Goal: Information Seeking & Learning: Learn about a topic

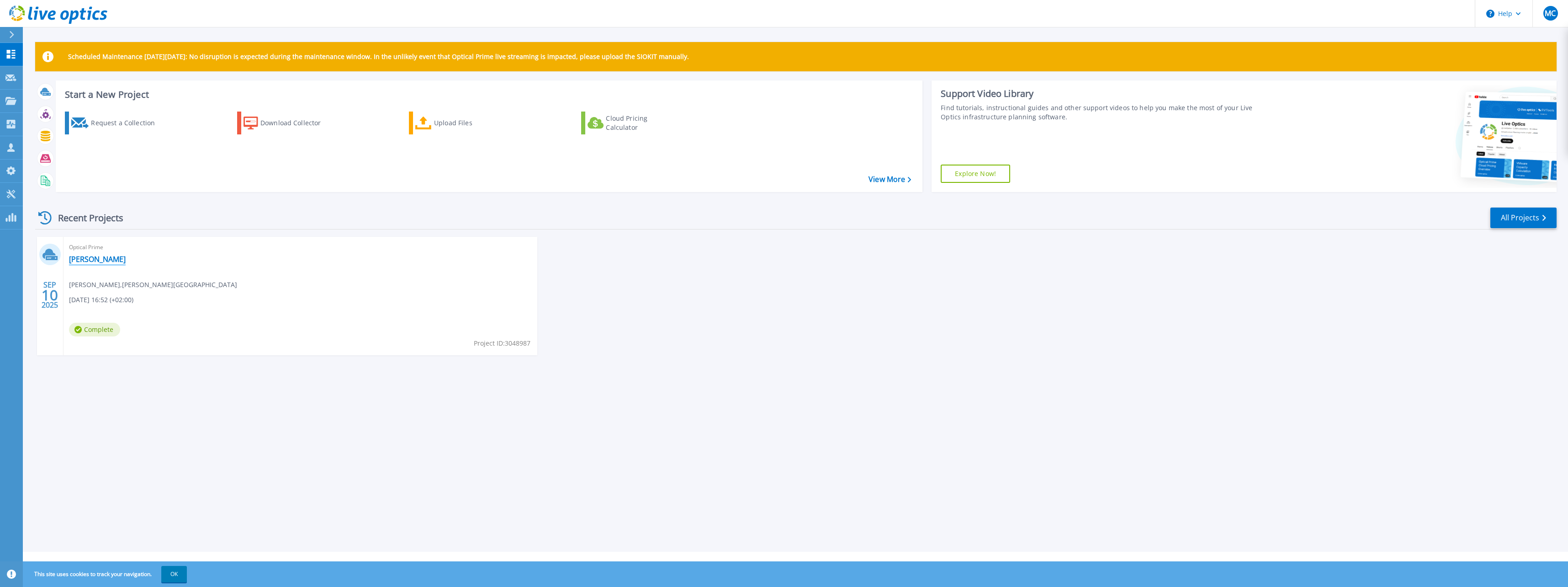
click at [77, 261] on link "CH la mure" at bounding box center [97, 259] width 57 height 9
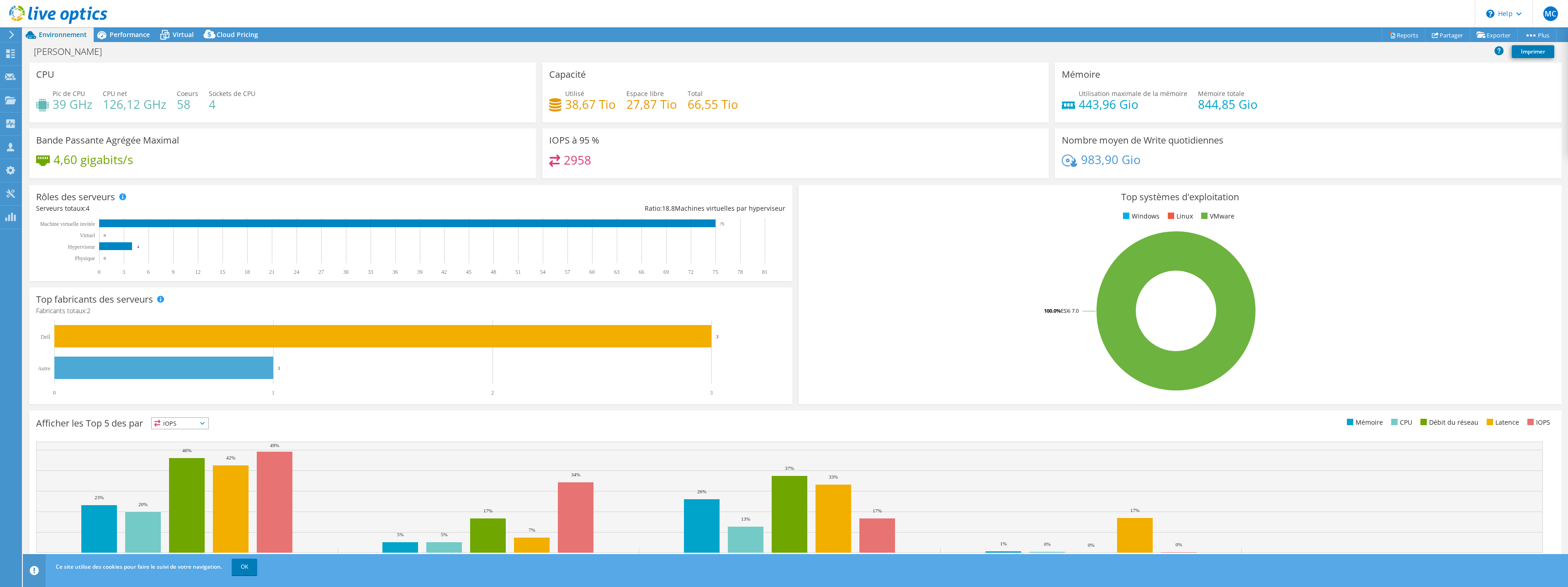
click at [118, 109] on h4 "126,12 GHz" at bounding box center [134, 104] width 63 height 10
click at [131, 36] on span "Performance" at bounding box center [129, 34] width 40 height 9
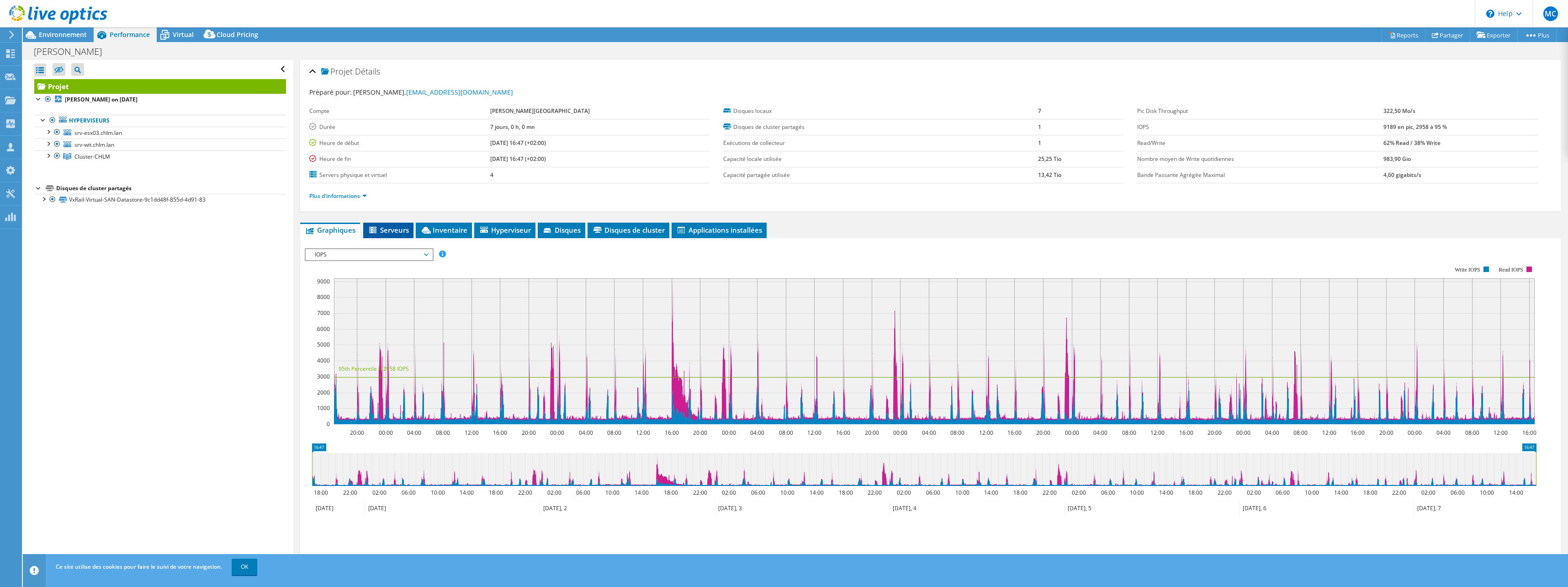
click at [400, 233] on span "Serveurs" at bounding box center [388, 230] width 41 height 9
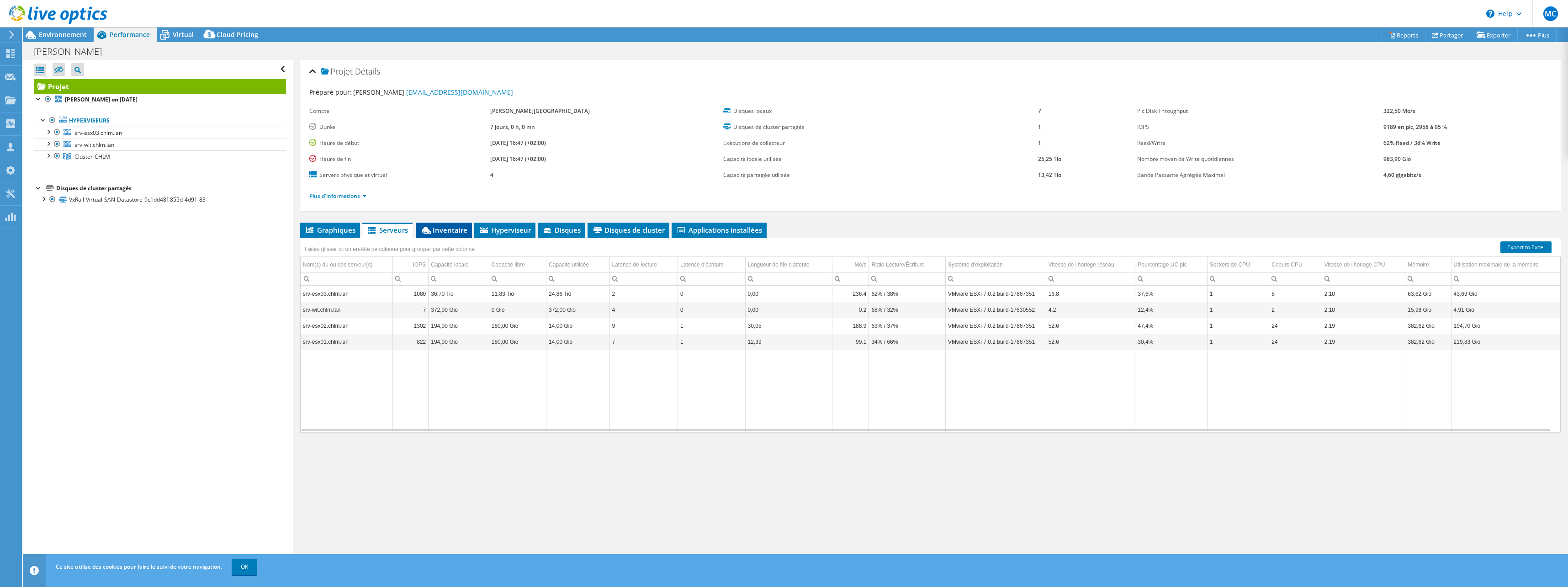
click at [441, 232] on span "Inventaire" at bounding box center [444, 230] width 47 height 9
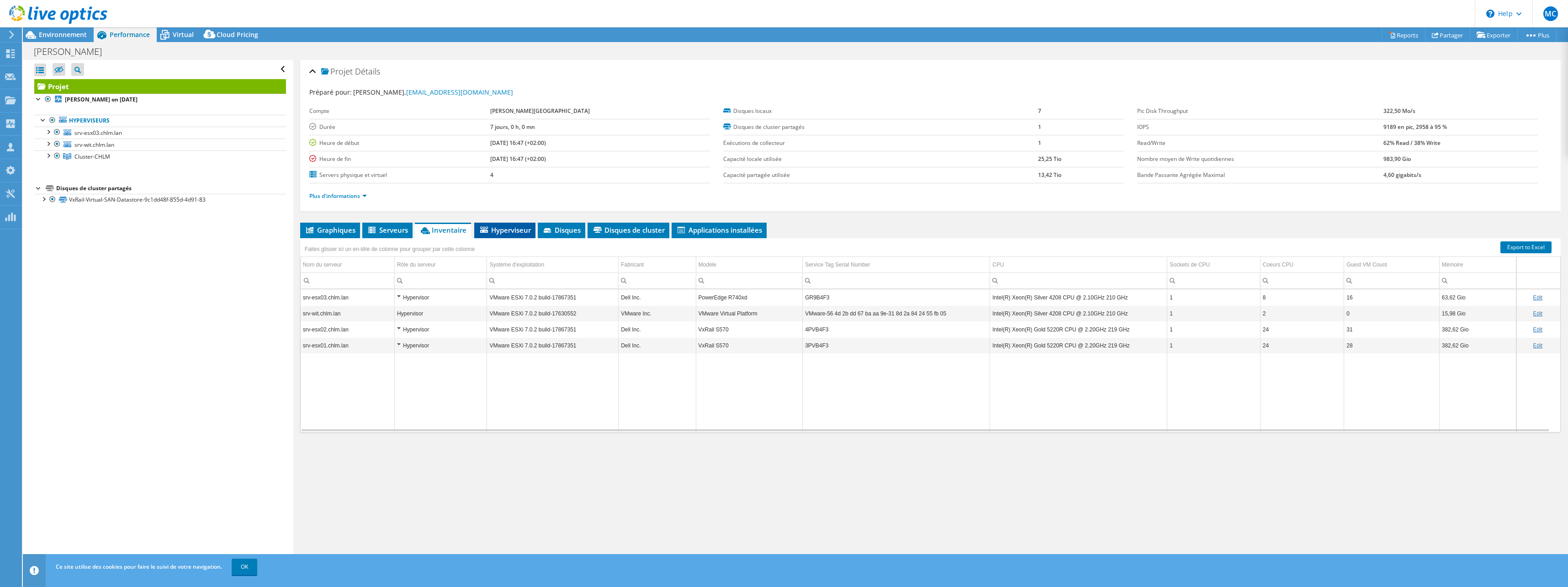
click at [507, 228] on span "Hyperviseur" at bounding box center [505, 230] width 52 height 9
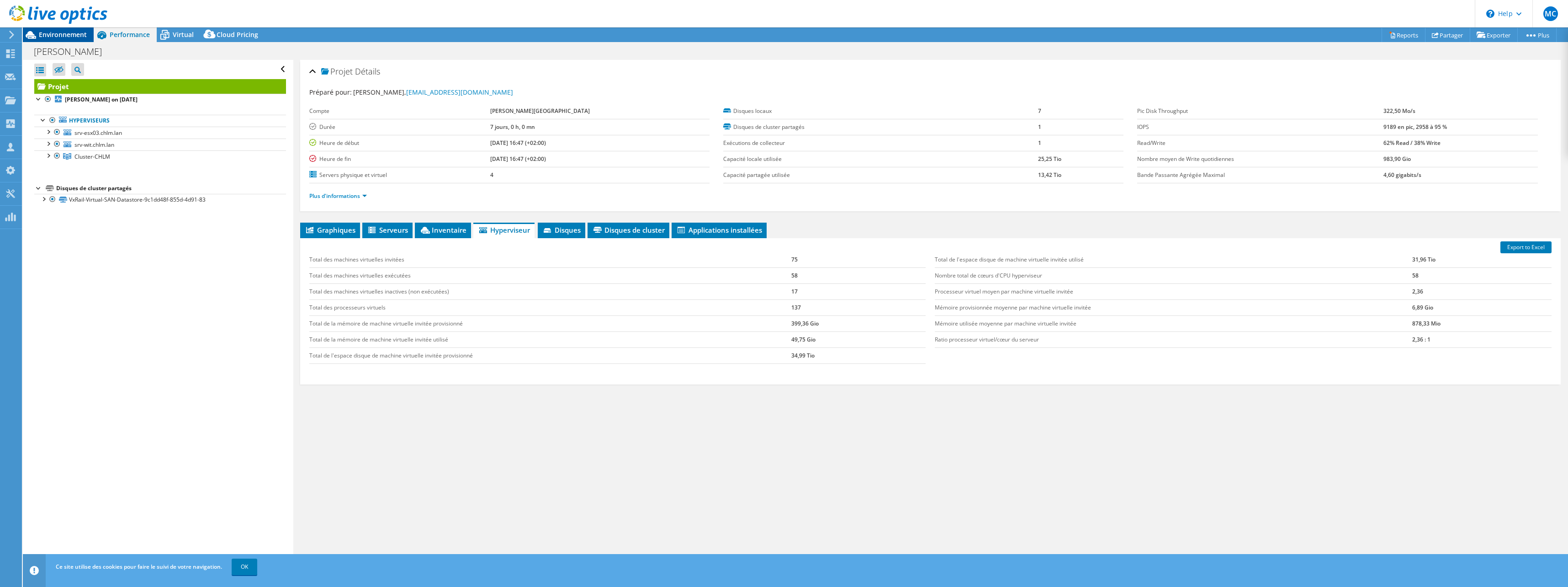
click at [70, 36] on span "Environnement" at bounding box center [62, 34] width 48 height 9
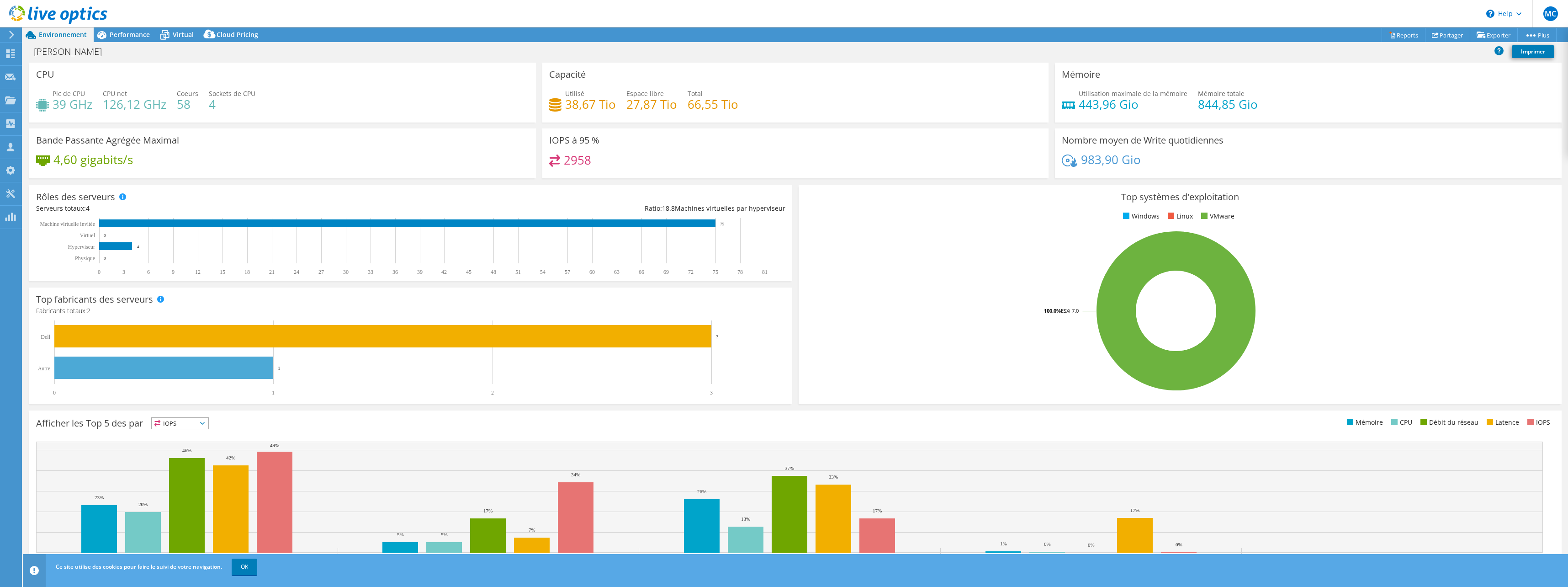
click at [226, 106] on h4 "4" at bounding box center [231, 104] width 47 height 10
click at [660, 104] on h4 "27,87 Tio" at bounding box center [651, 104] width 51 height 10
click at [126, 35] on span "Performance" at bounding box center [129, 34] width 40 height 9
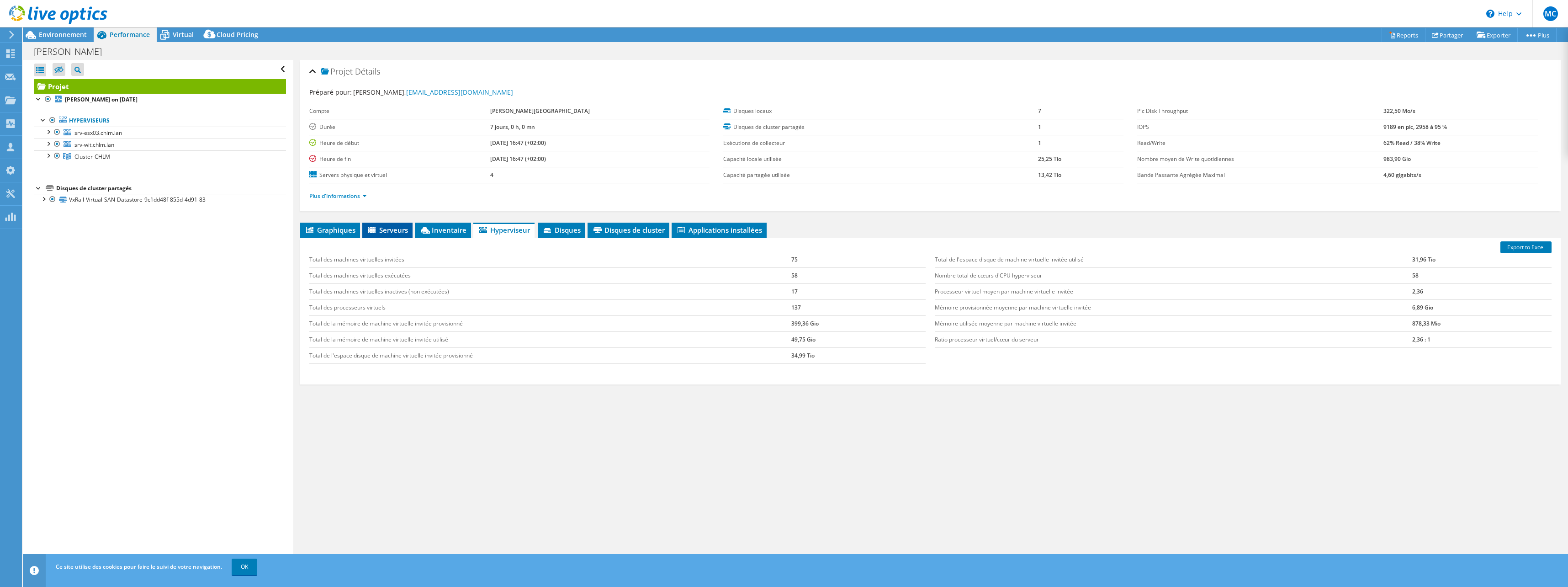
click at [392, 228] on span "Serveurs" at bounding box center [388, 230] width 41 height 9
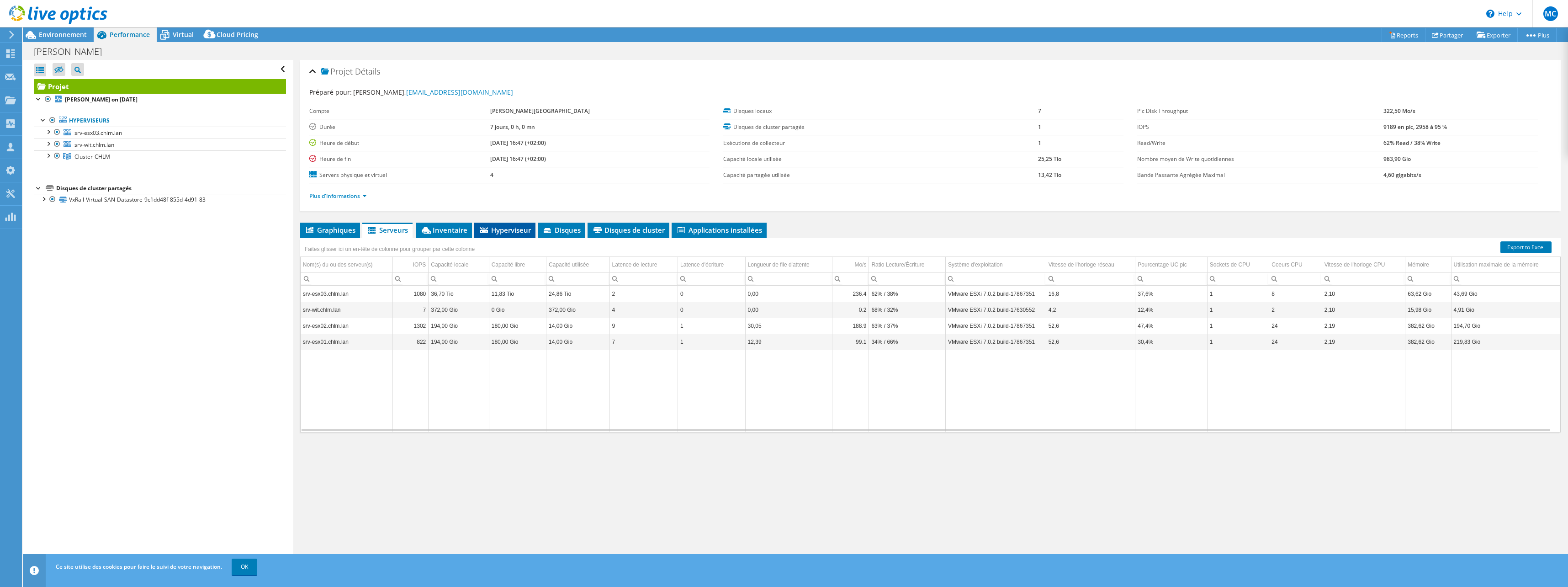
click at [497, 226] on span "Hyperviseur" at bounding box center [505, 230] width 52 height 9
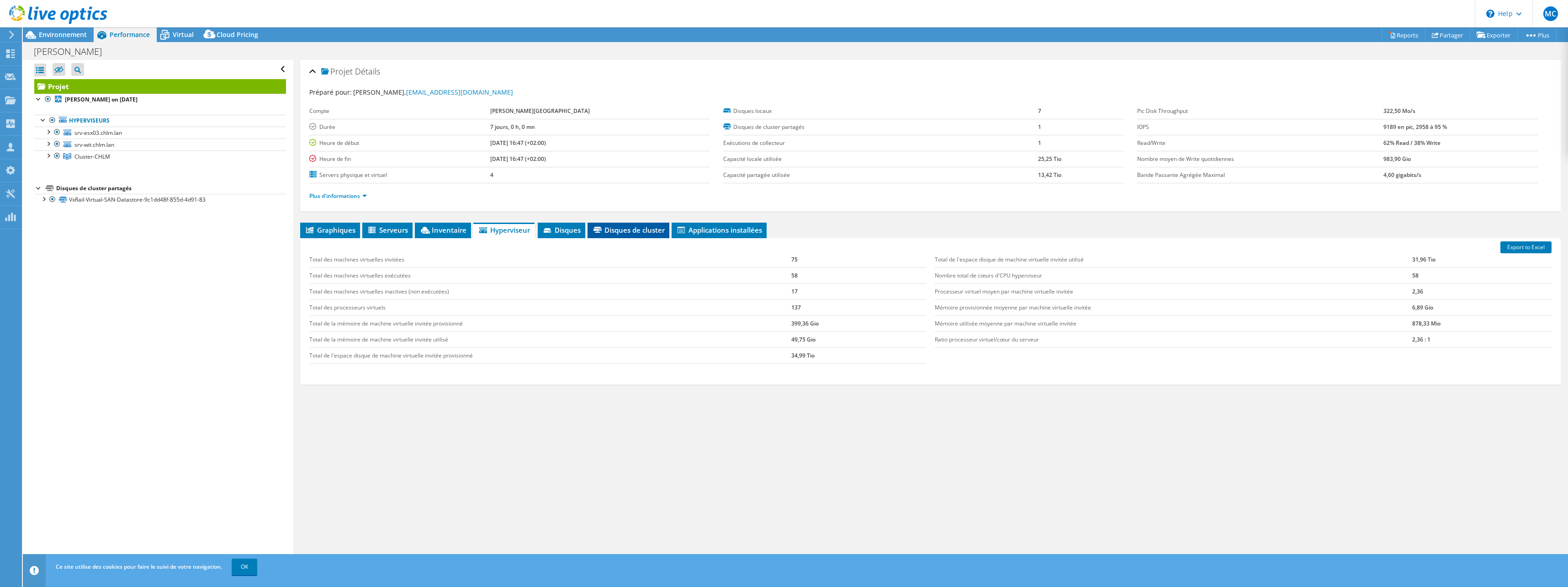
click at [645, 231] on span "Disques de cluster" at bounding box center [628, 230] width 73 height 9
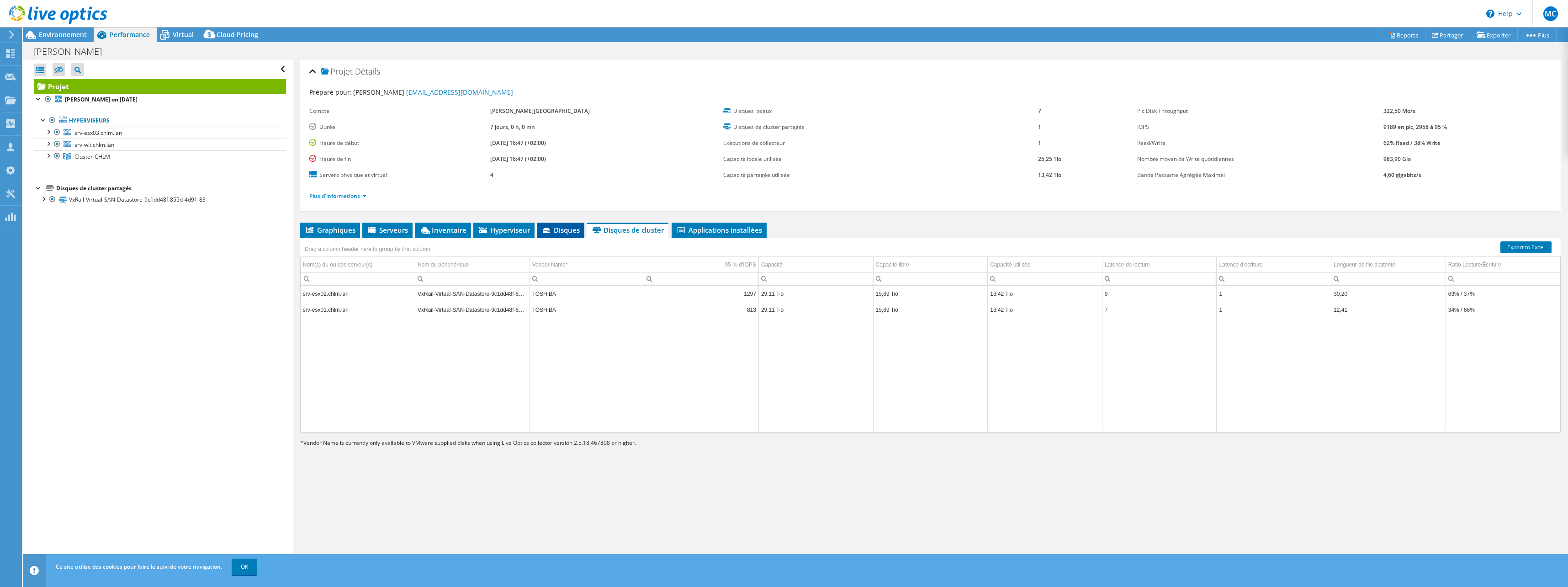
click at [557, 228] on span "Disques" at bounding box center [561, 230] width 39 height 9
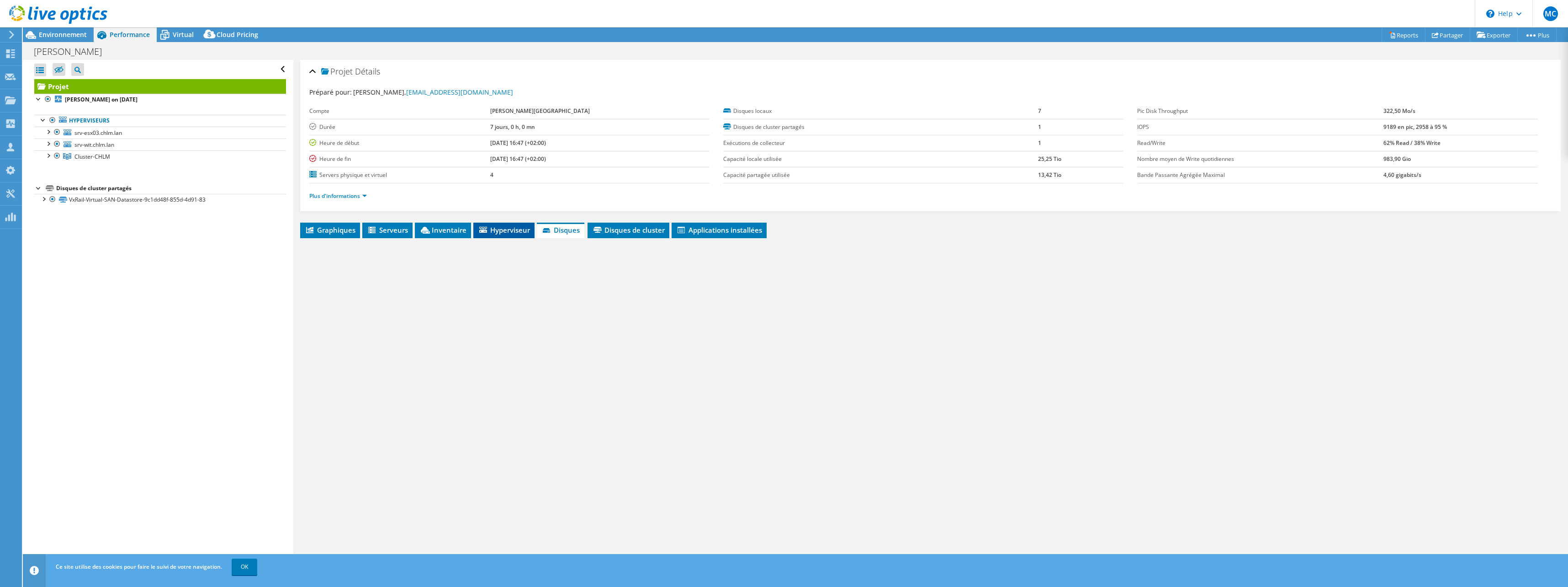
click at [494, 231] on span "Hyperviseur" at bounding box center [504, 230] width 52 height 9
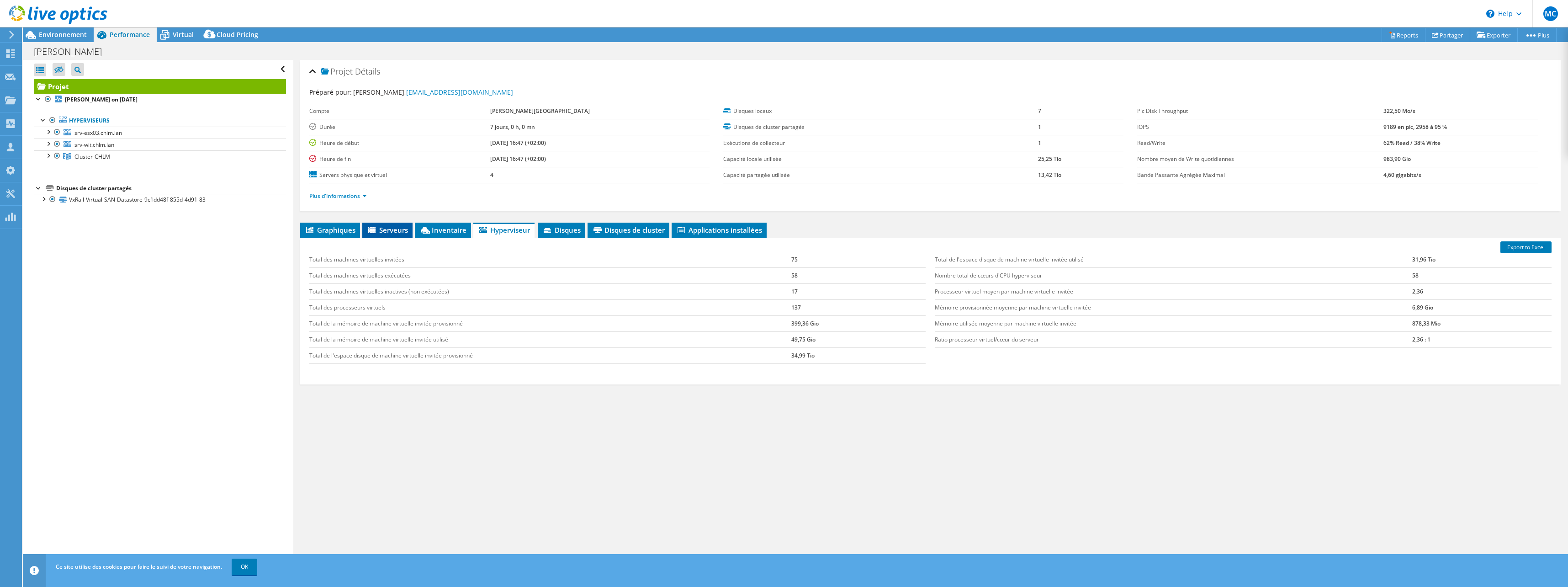
click at [379, 223] on li "Serveurs" at bounding box center [388, 231] width 51 height 16
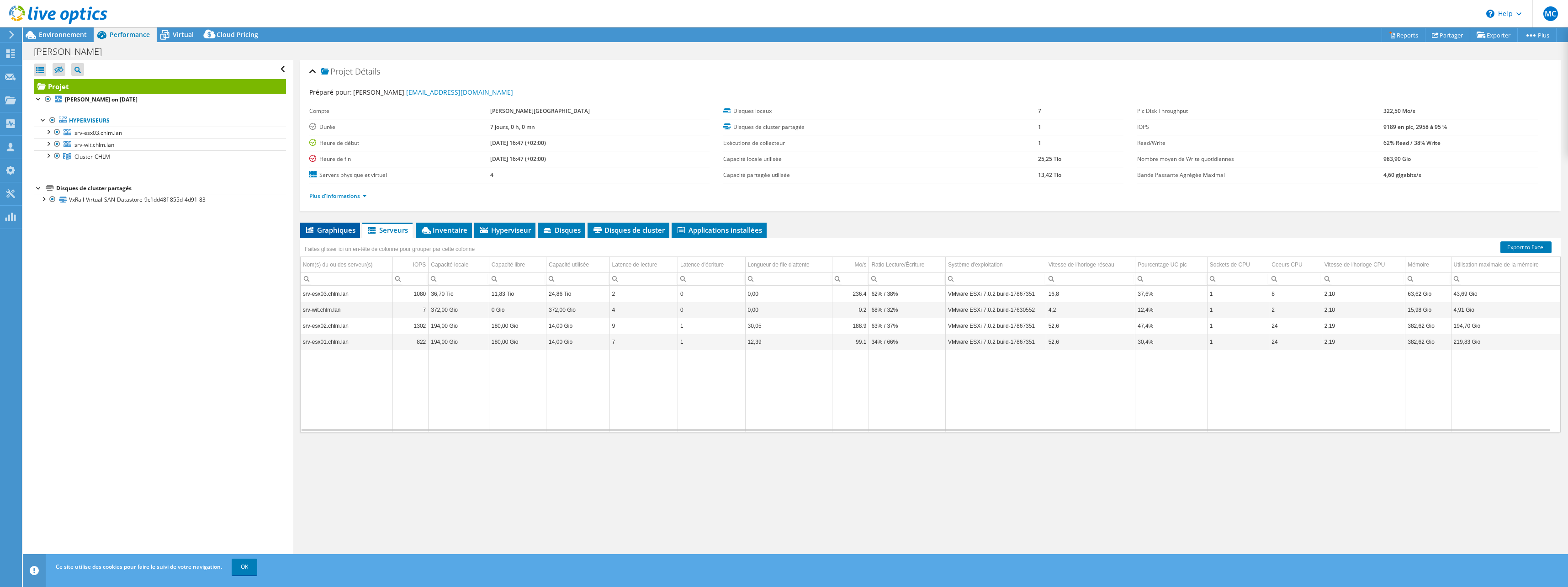
click at [333, 231] on span "Graphiques" at bounding box center [330, 230] width 51 height 9
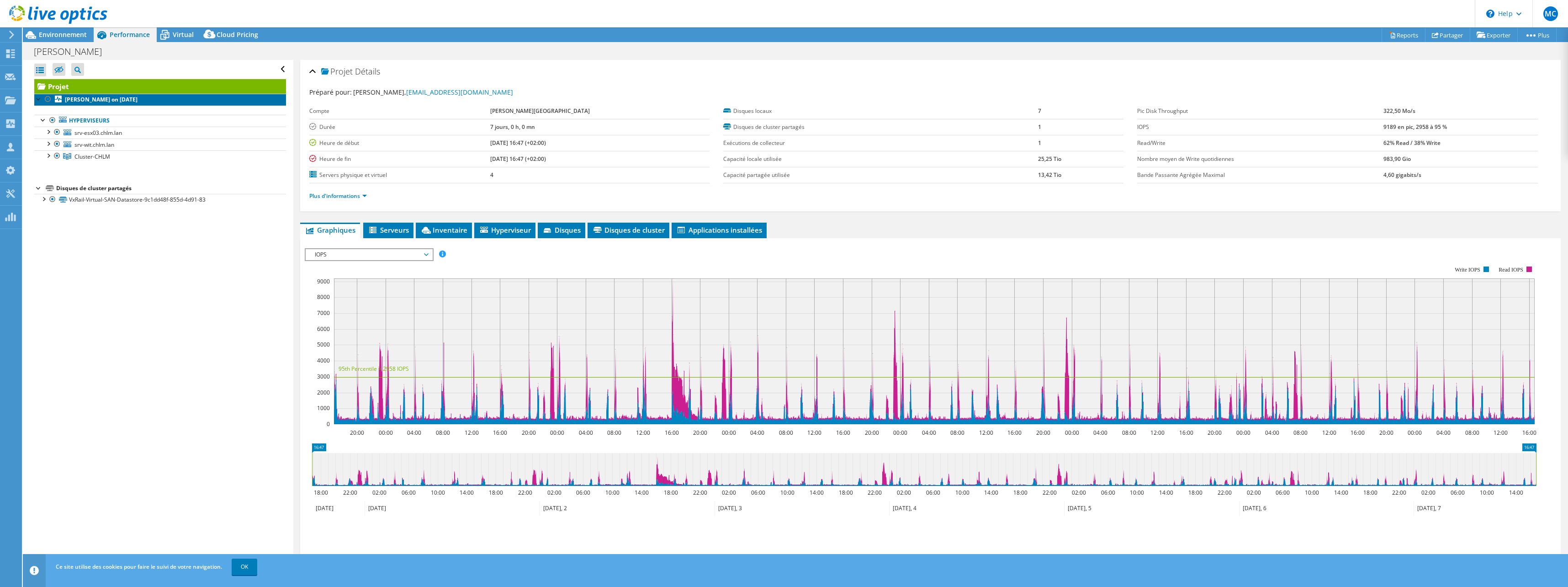
click at [72, 97] on b "[PERSON_NAME] on [DATE]" at bounding box center [101, 100] width 73 height 8
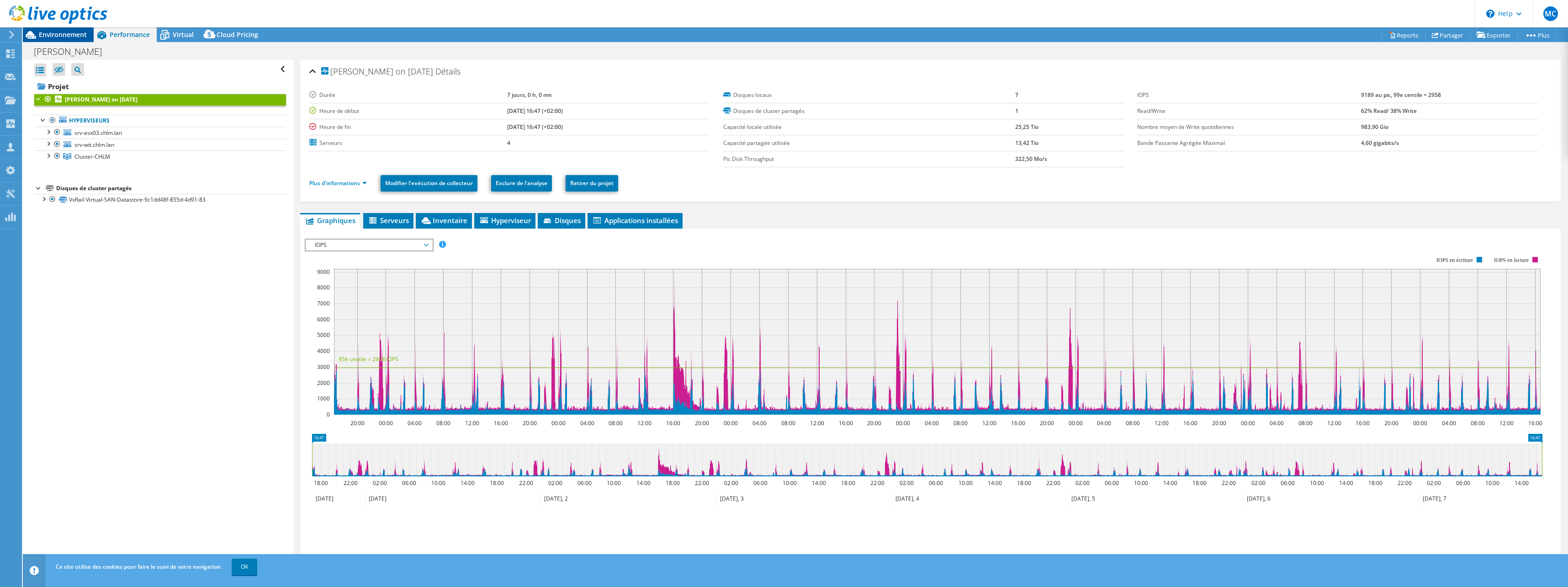
click at [55, 36] on span "Environnement" at bounding box center [62, 34] width 48 height 9
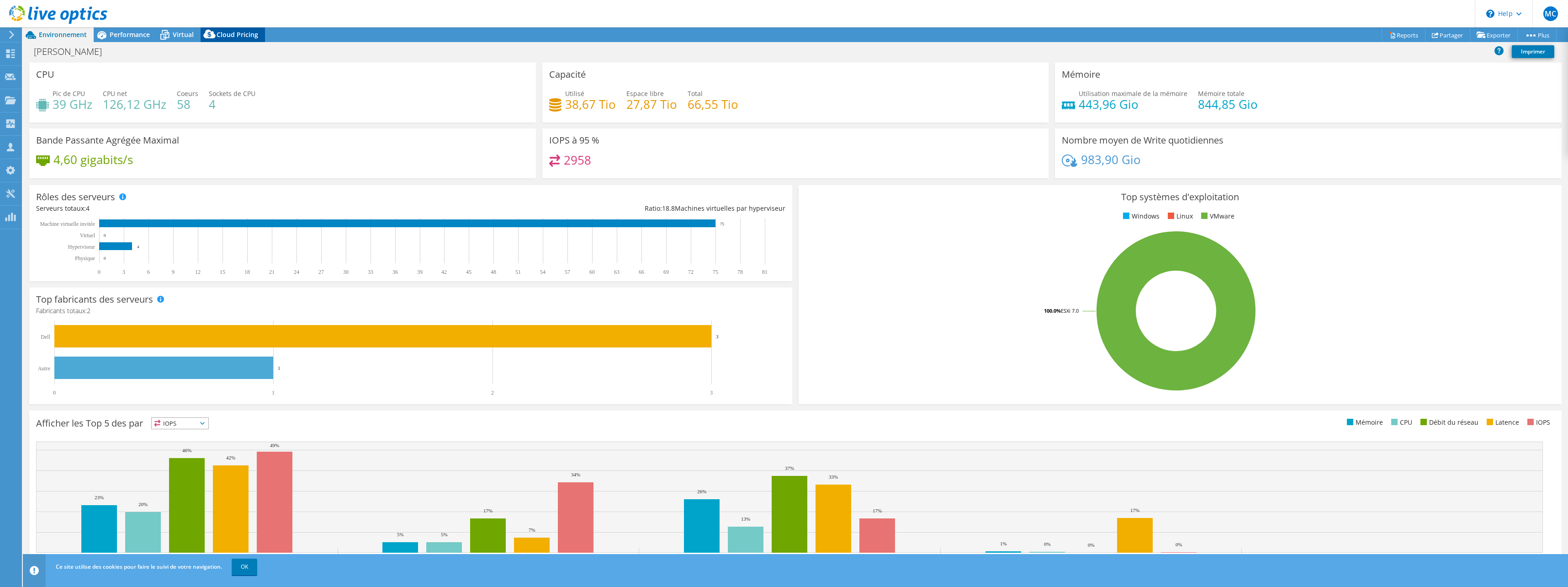
click at [216, 31] on icon at bounding box center [209, 36] width 18 height 18
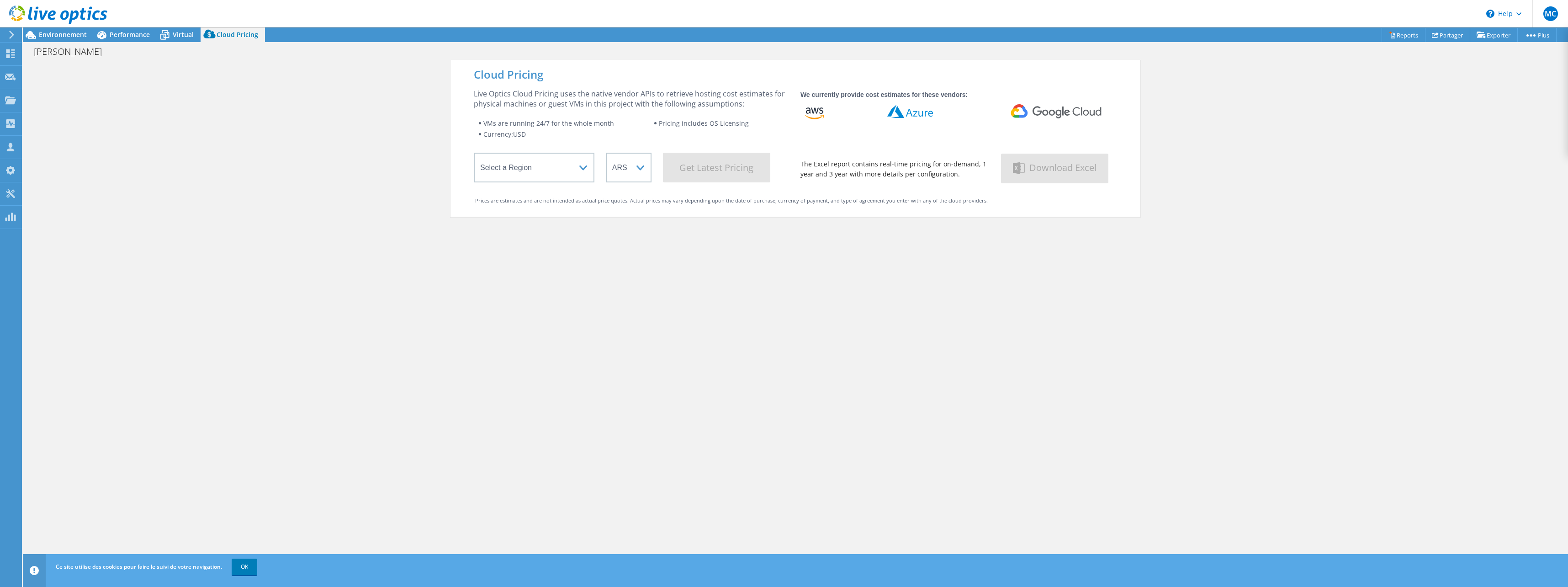
click at [155, 42] on div "[PERSON_NAME] Imprimer" at bounding box center [795, 51] width 1545 height 18
click at [170, 32] on icon at bounding box center [164, 35] width 16 height 16
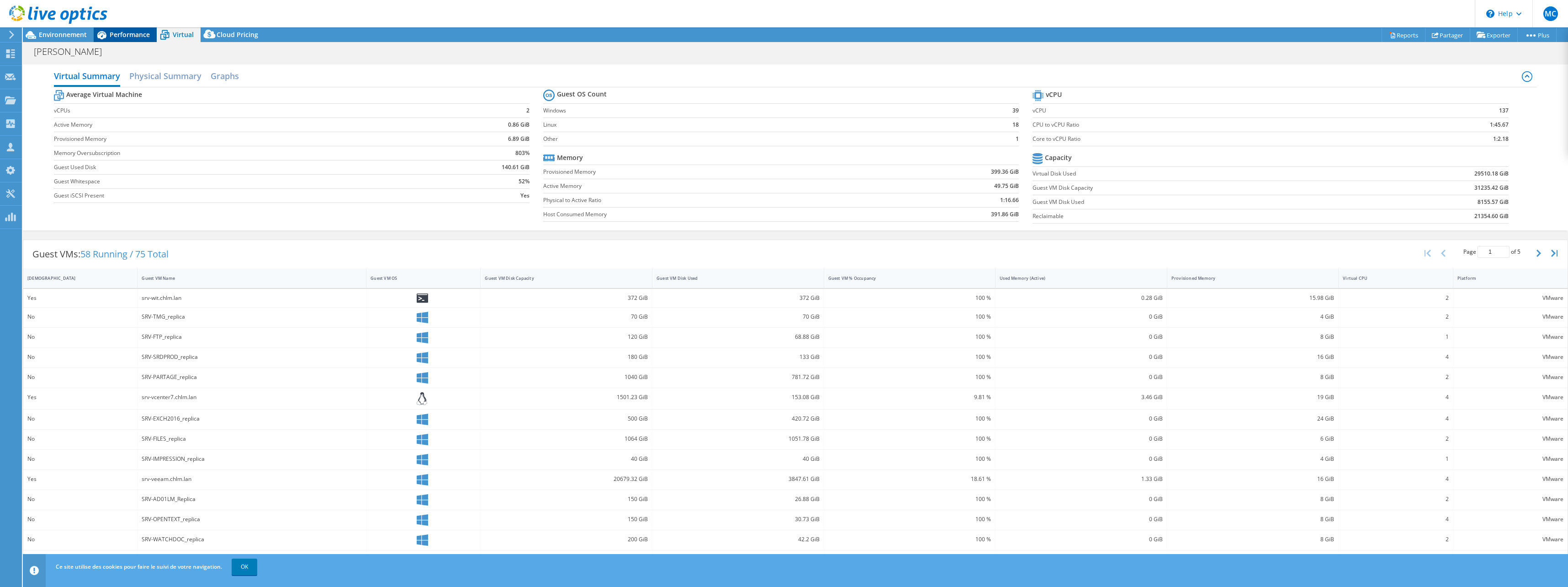
click at [125, 32] on span "Performance" at bounding box center [129, 34] width 40 height 9
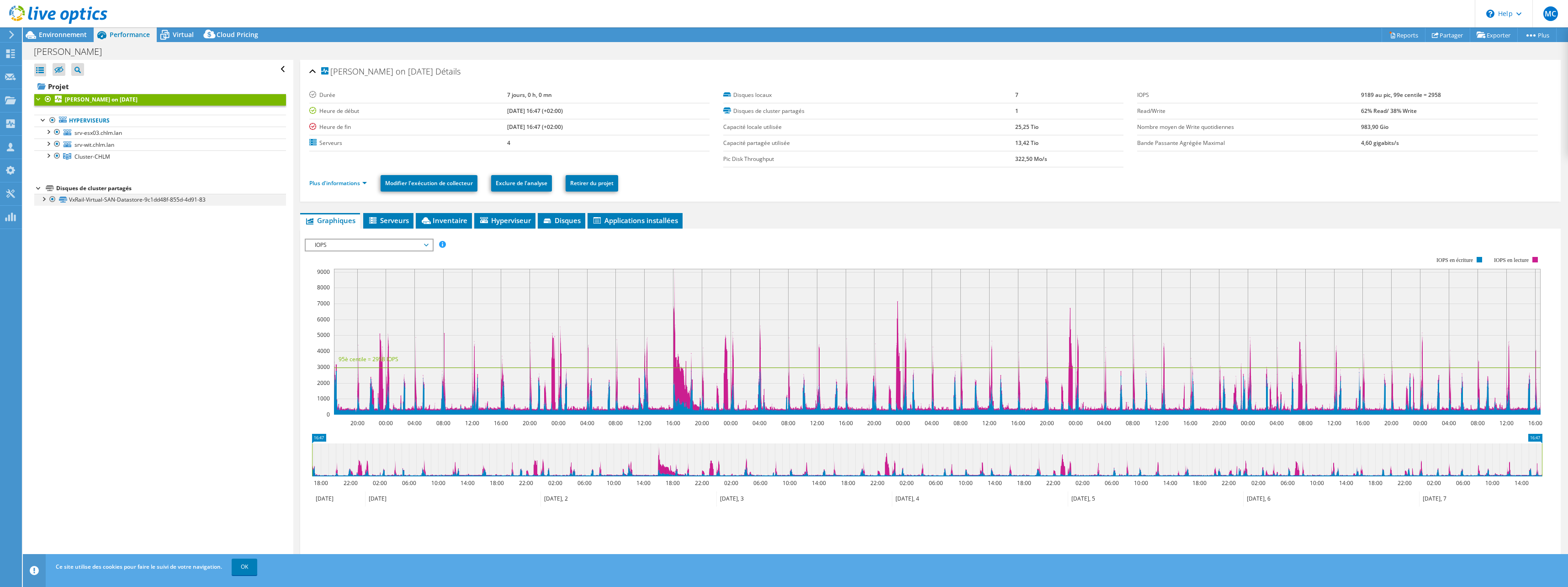
click at [43, 200] on div at bounding box center [43, 198] width 9 height 9
click at [49, 158] on div at bounding box center [48, 155] width 9 height 9
click at [48, 146] on div at bounding box center [48, 143] width 9 height 9
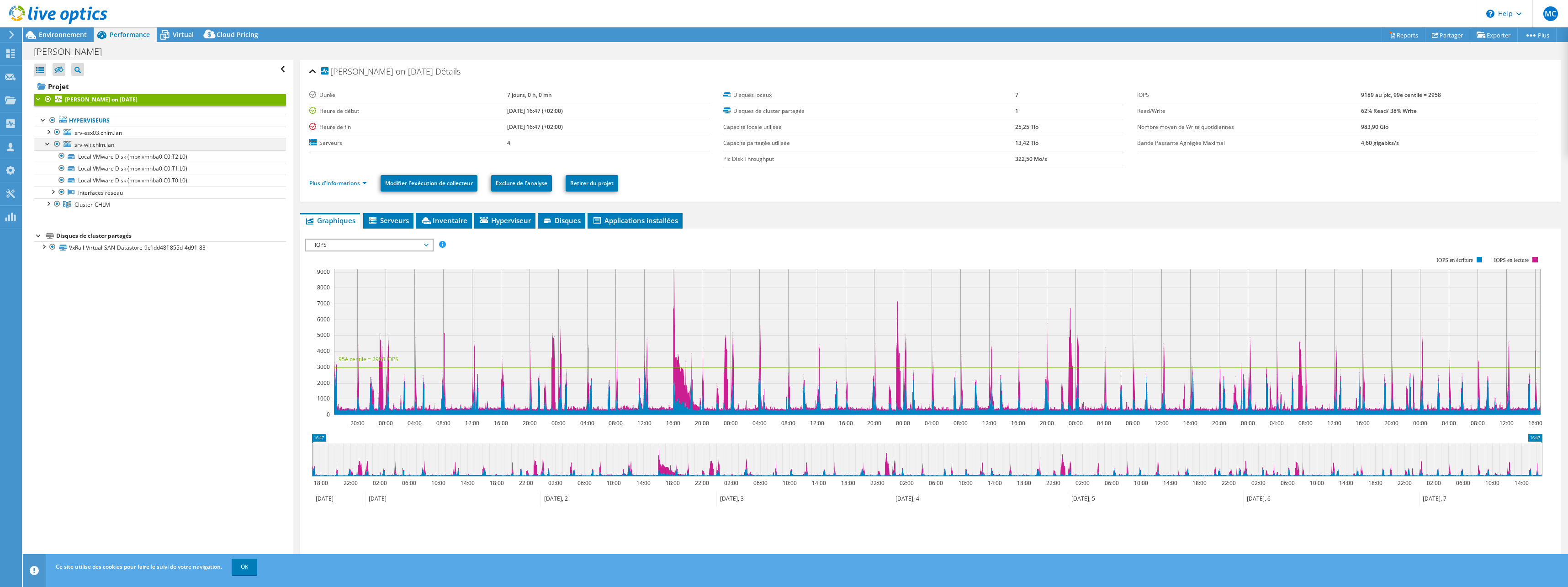
click at [48, 146] on div at bounding box center [48, 143] width 9 height 9
click at [75, 115] on link "Hyperviseurs" at bounding box center [159, 120] width 252 height 12
click at [79, 119] on link "Hyperviseurs" at bounding box center [159, 120] width 252 height 12
click at [106, 100] on b "[PERSON_NAME] on [DATE]" at bounding box center [101, 100] width 73 height 8
click at [175, 32] on span "Virtual" at bounding box center [183, 34] width 21 height 9
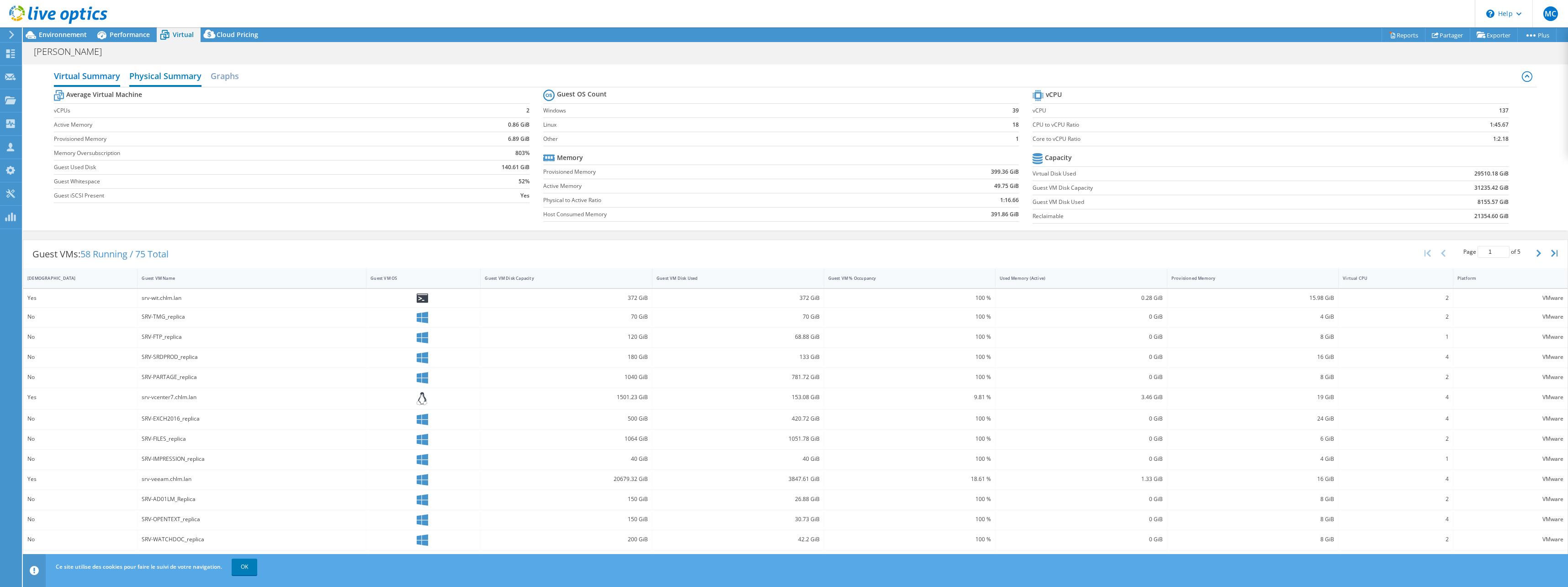
click at [161, 79] on h2 "Physical Summary" at bounding box center [165, 76] width 72 height 20
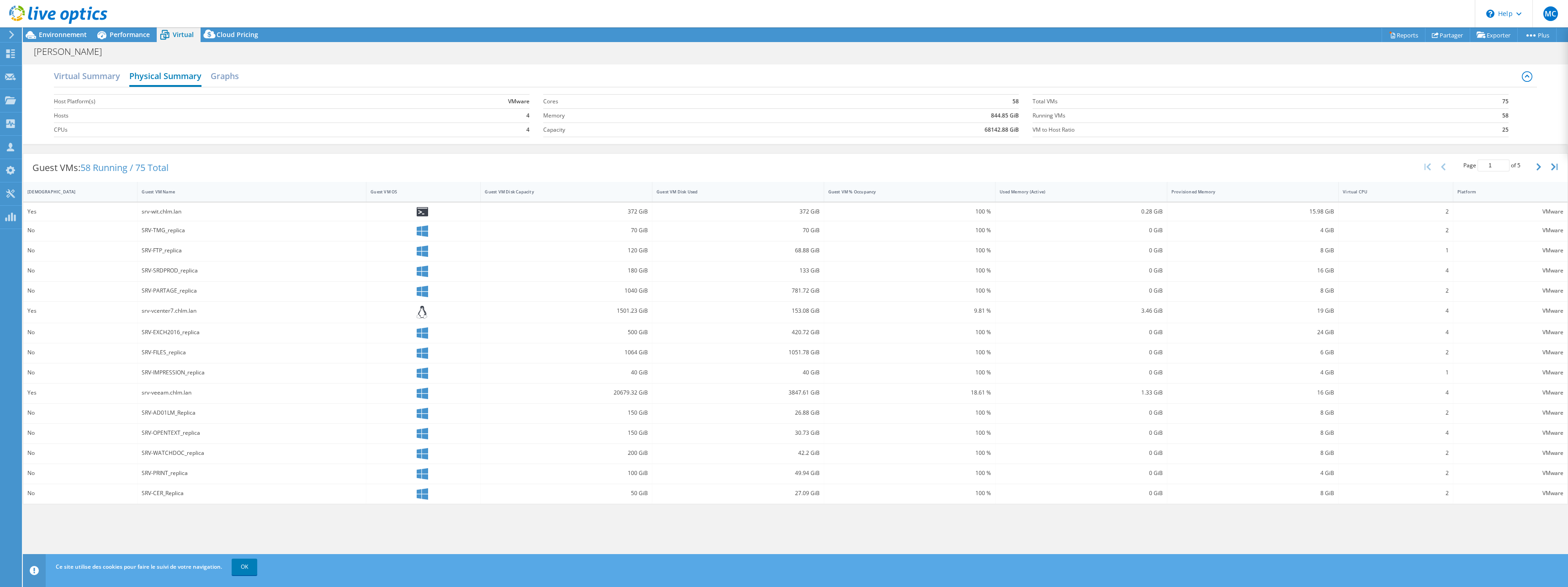
click at [197, 79] on h2 "Physical Summary" at bounding box center [165, 76] width 72 height 20
click at [218, 75] on h2 "Graphs" at bounding box center [225, 76] width 28 height 20
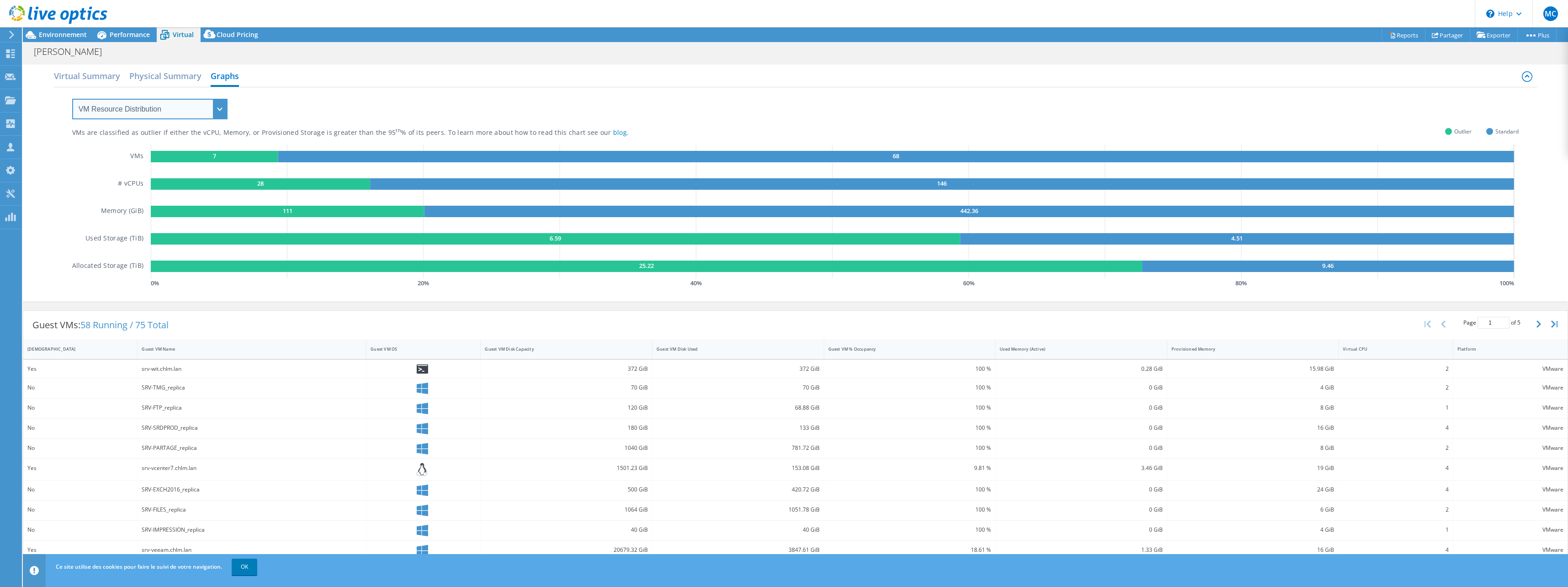
click at [149, 113] on select "VM Resource Distribution Provisioning Contrast Over Provisioning" at bounding box center [149, 109] width 156 height 21
select select "Over Provisioning"
click at [72, 99] on select "VM Resource Distribution Provisioning Contrast Over Provisioning" at bounding box center [149, 109] width 156 height 21
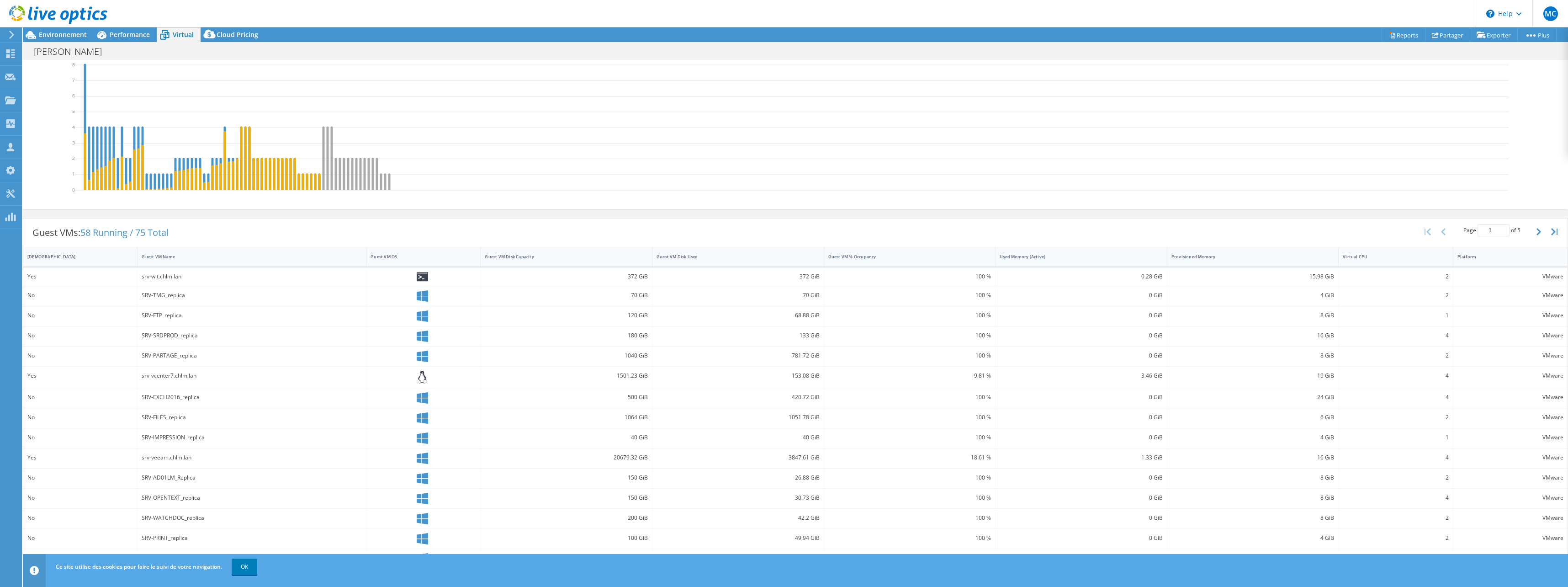
scroll to position [101, 0]
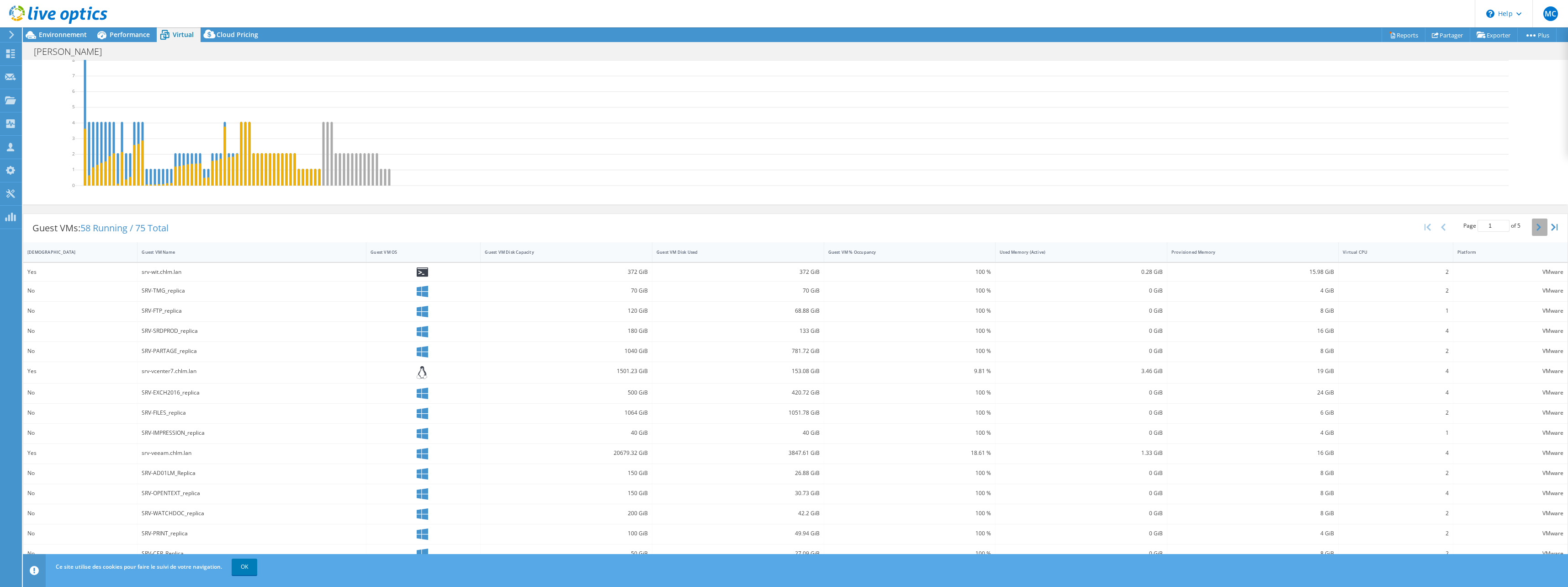
click at [1532, 229] on button "button" at bounding box center [1540, 228] width 16 height 17
type input "5"
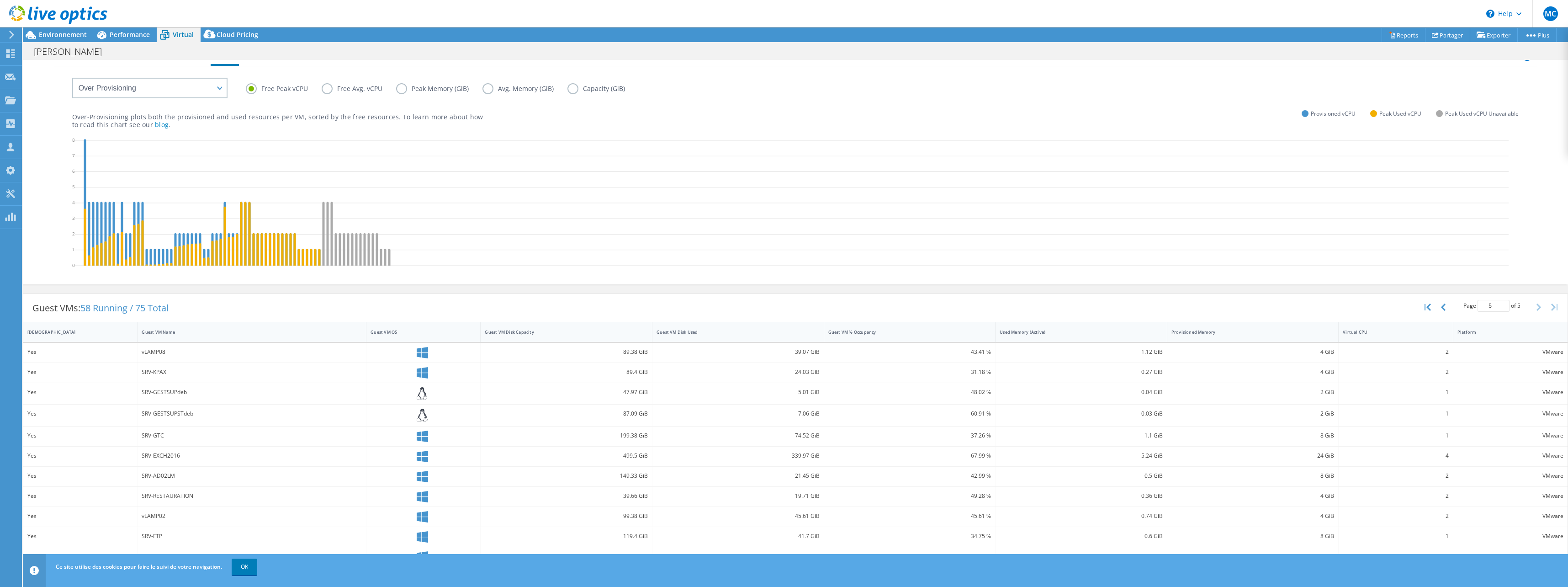
scroll to position [0, 0]
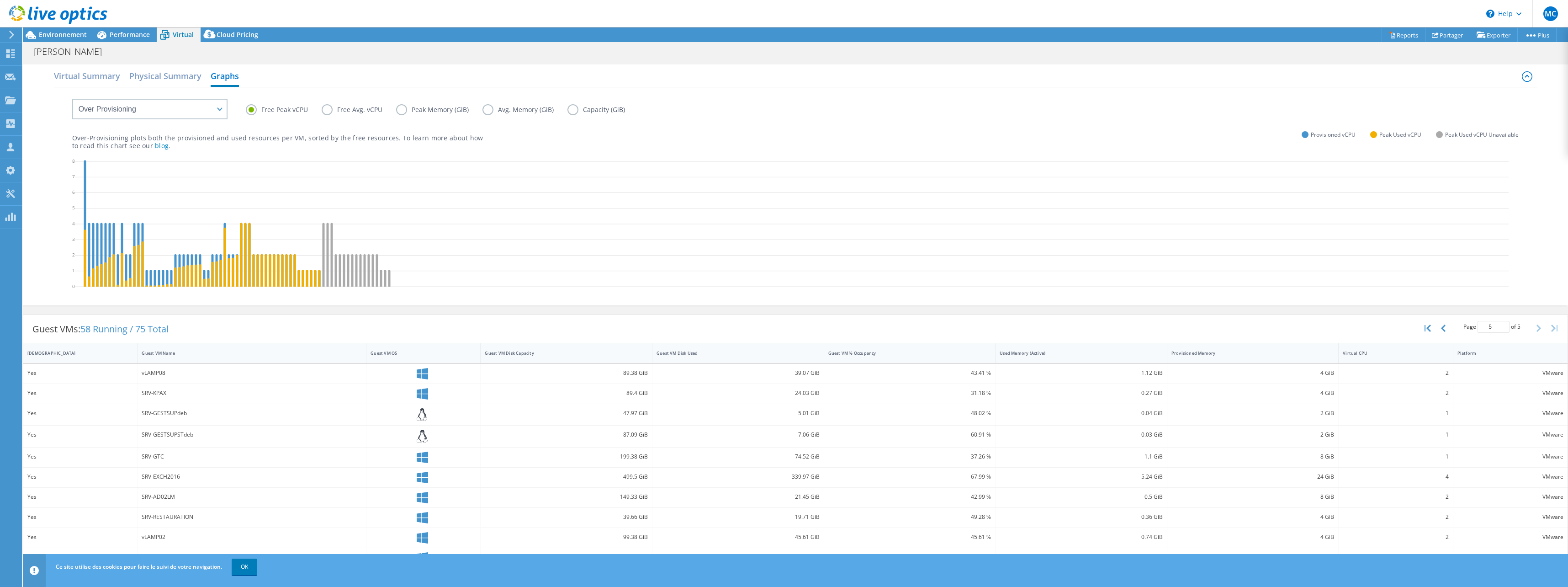
click at [327, 110] on label "Free Avg. vCPU" at bounding box center [358, 110] width 74 height 11
click at [0, 0] on input "Free Avg. vCPU" at bounding box center [0, 0] width 0 height 0
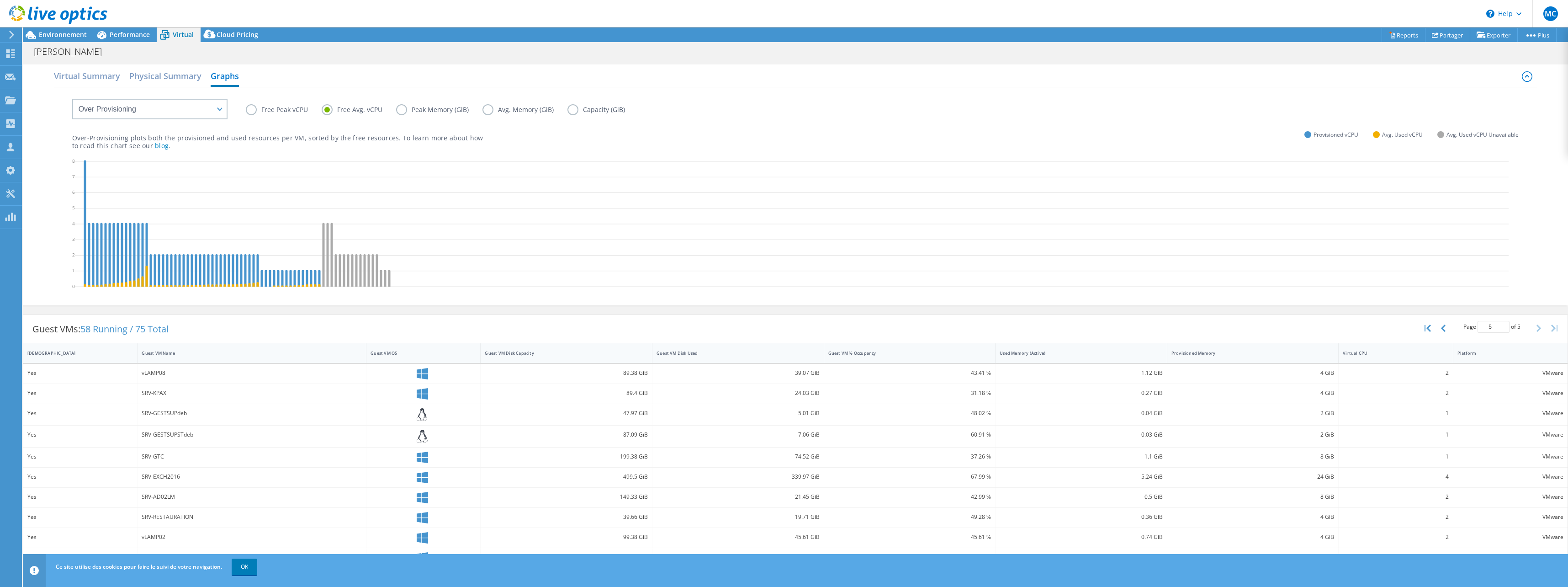
click at [843, 514] on div "49.28 %" at bounding box center [910, 517] width 163 height 10
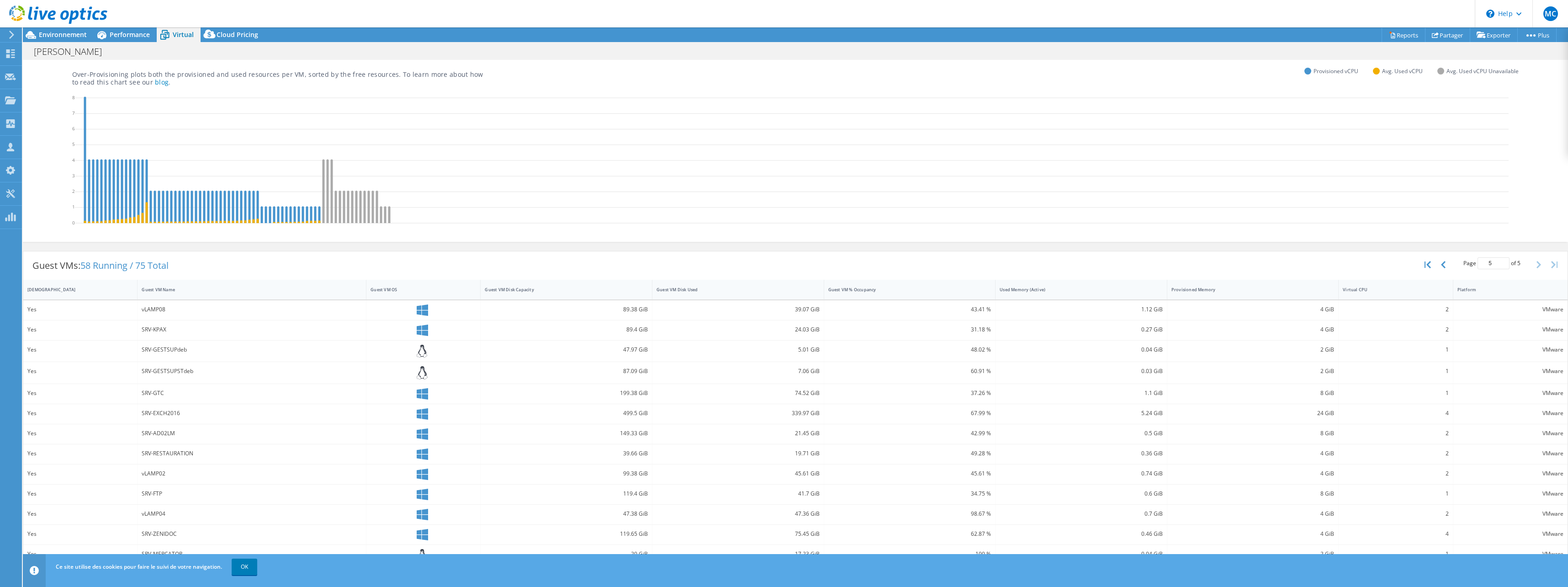
scroll to position [14, 0]
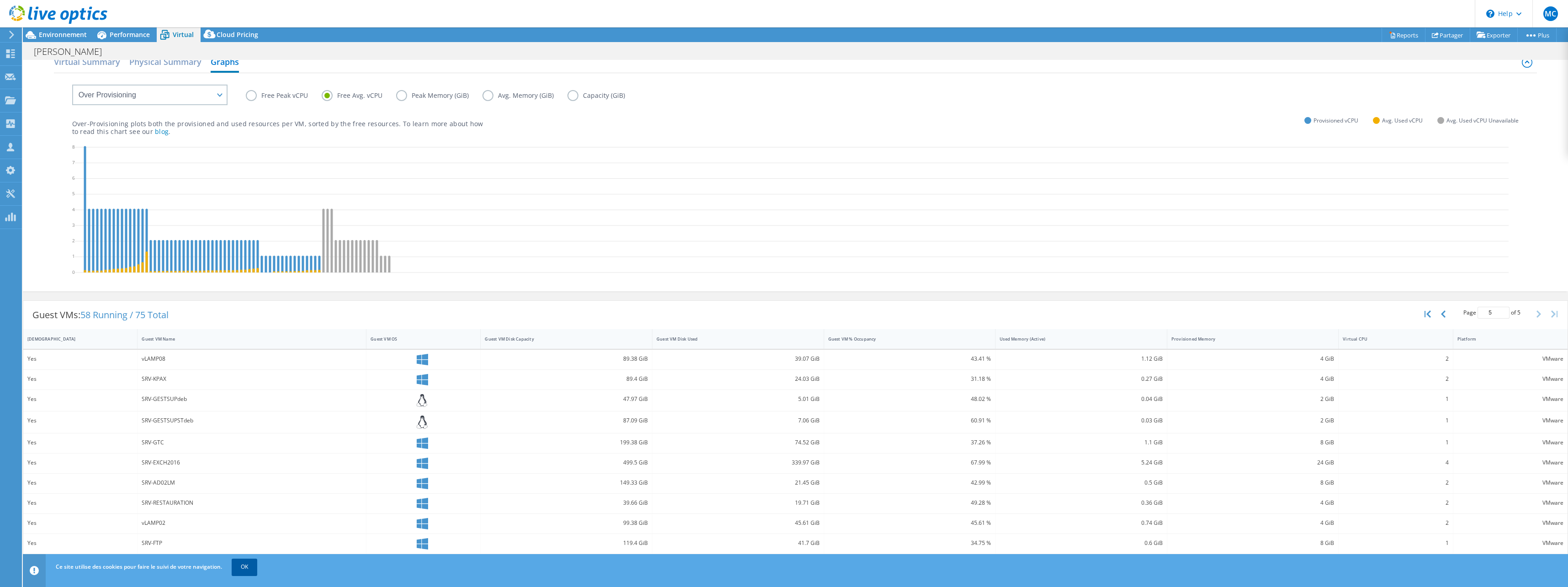
click at [248, 567] on link "OK" at bounding box center [244, 566] width 25 height 17
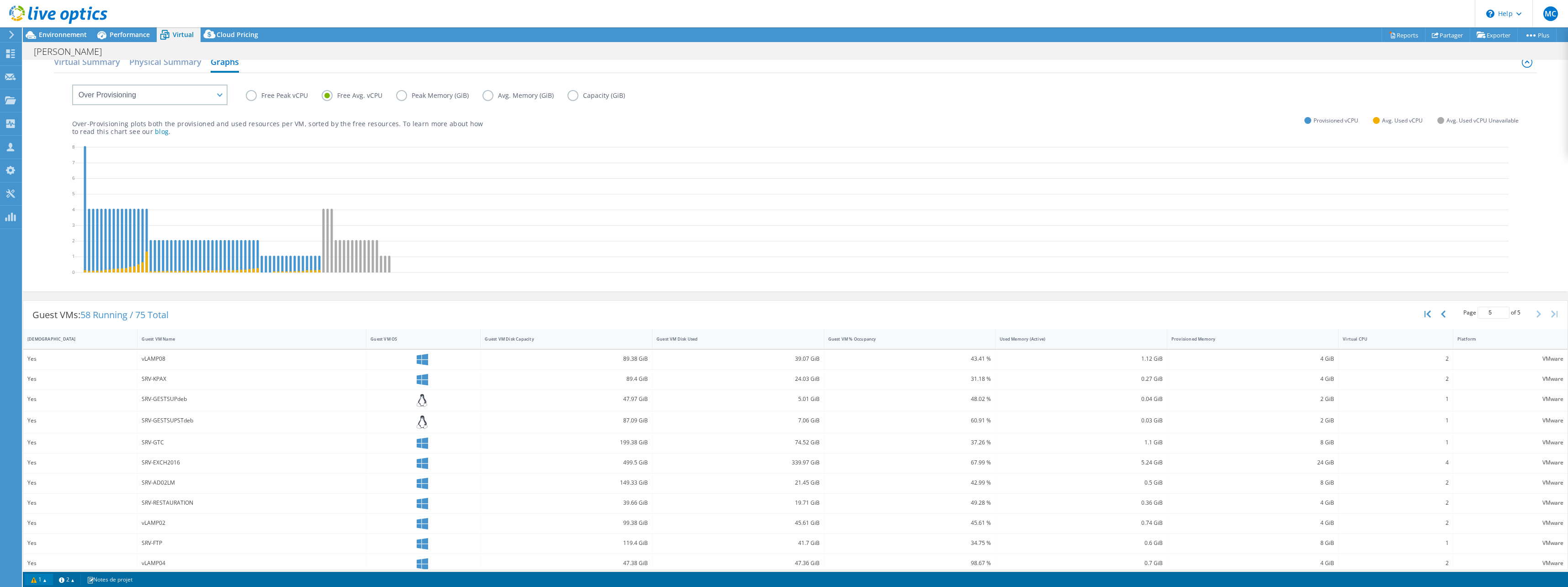
click at [41, 579] on link "1" at bounding box center [39, 579] width 28 height 11
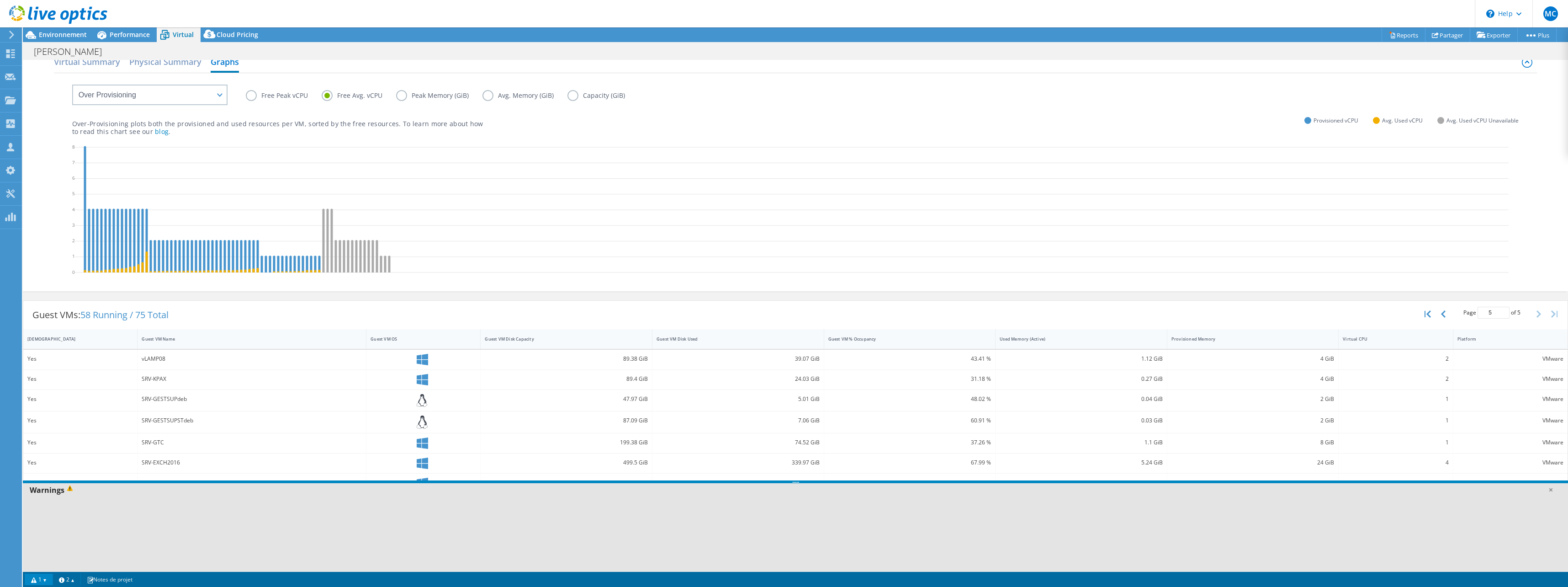
click at [41, 579] on link "1" at bounding box center [39, 579] width 28 height 11
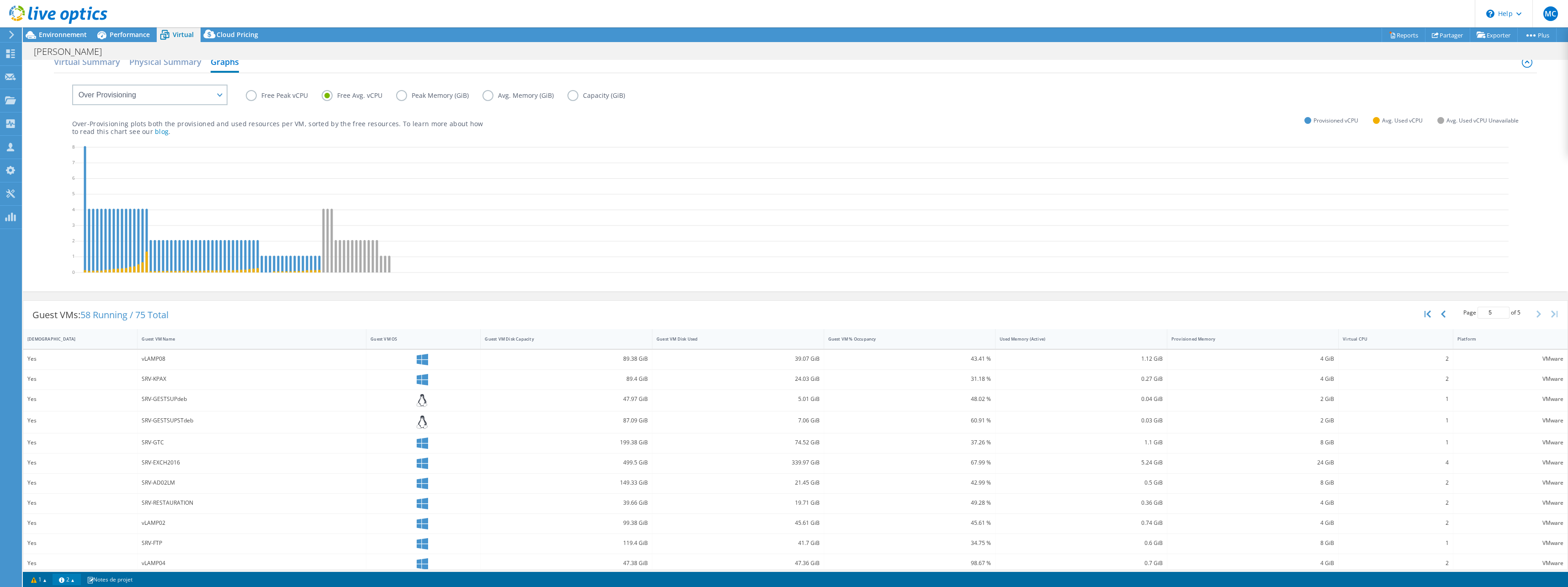
click at [74, 581] on link "2" at bounding box center [67, 579] width 28 height 11
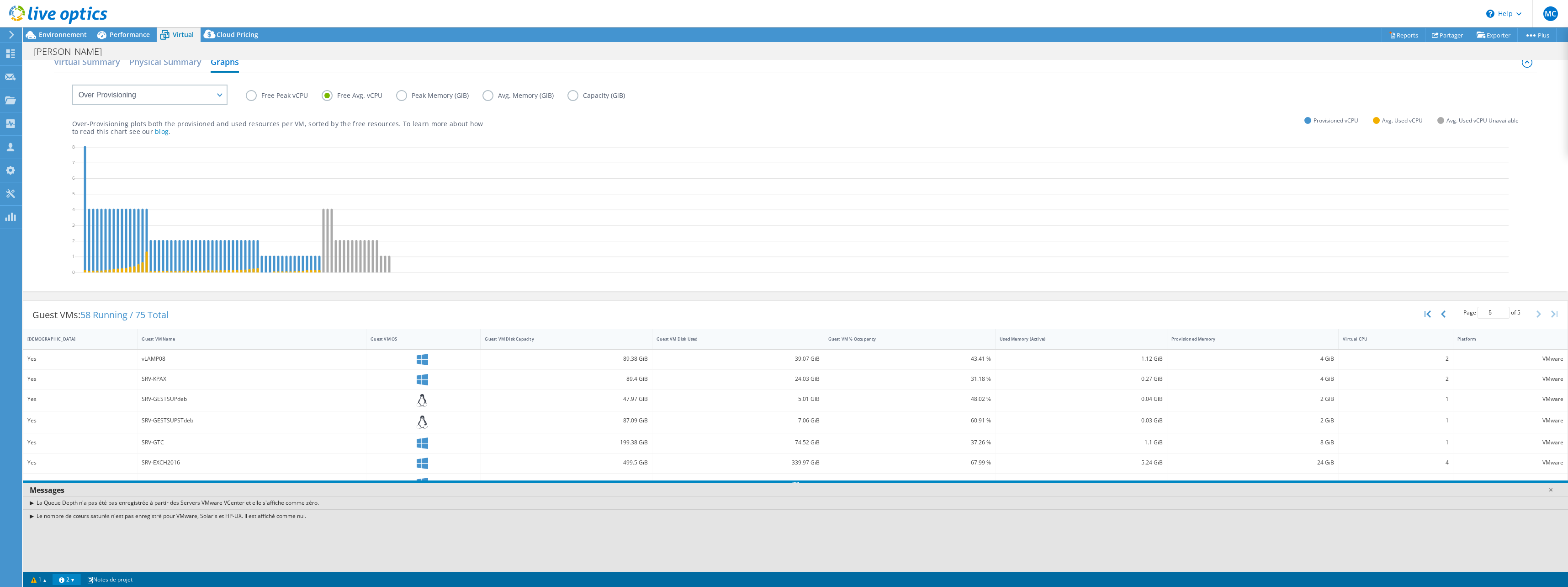
click at [74, 581] on link "2" at bounding box center [67, 579] width 28 height 11
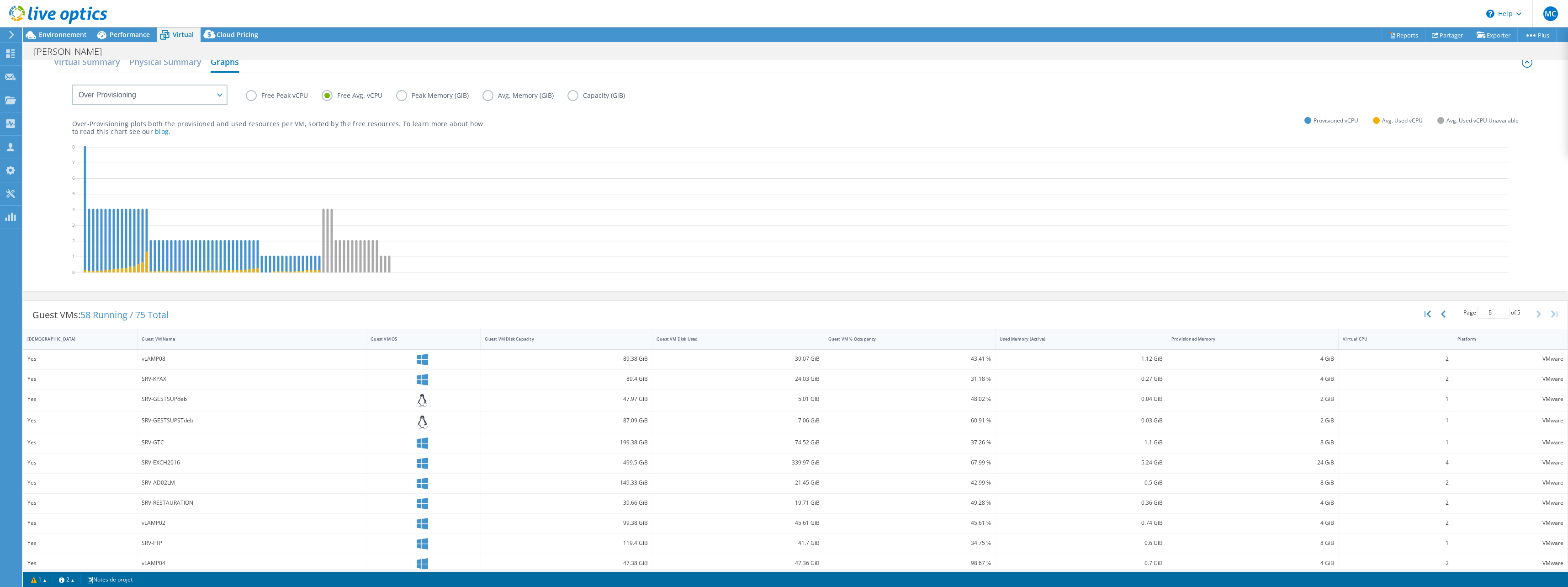
scroll to position [0, 0]
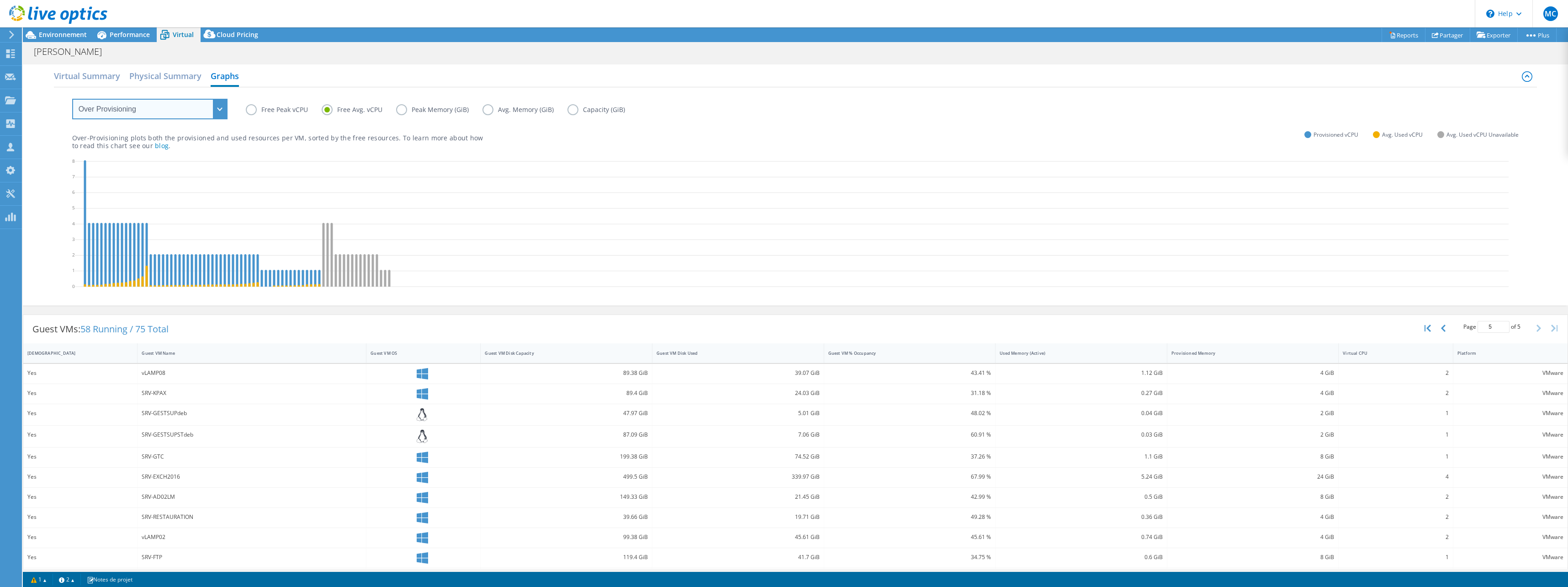
click at [219, 108] on select "VM Resource Distribution Provisioning Contrast Over Provisioning" at bounding box center [149, 109] width 156 height 21
click at [72, 99] on select "VM Resource Distribution Provisioning Contrast Over Provisioning" at bounding box center [149, 109] width 156 height 21
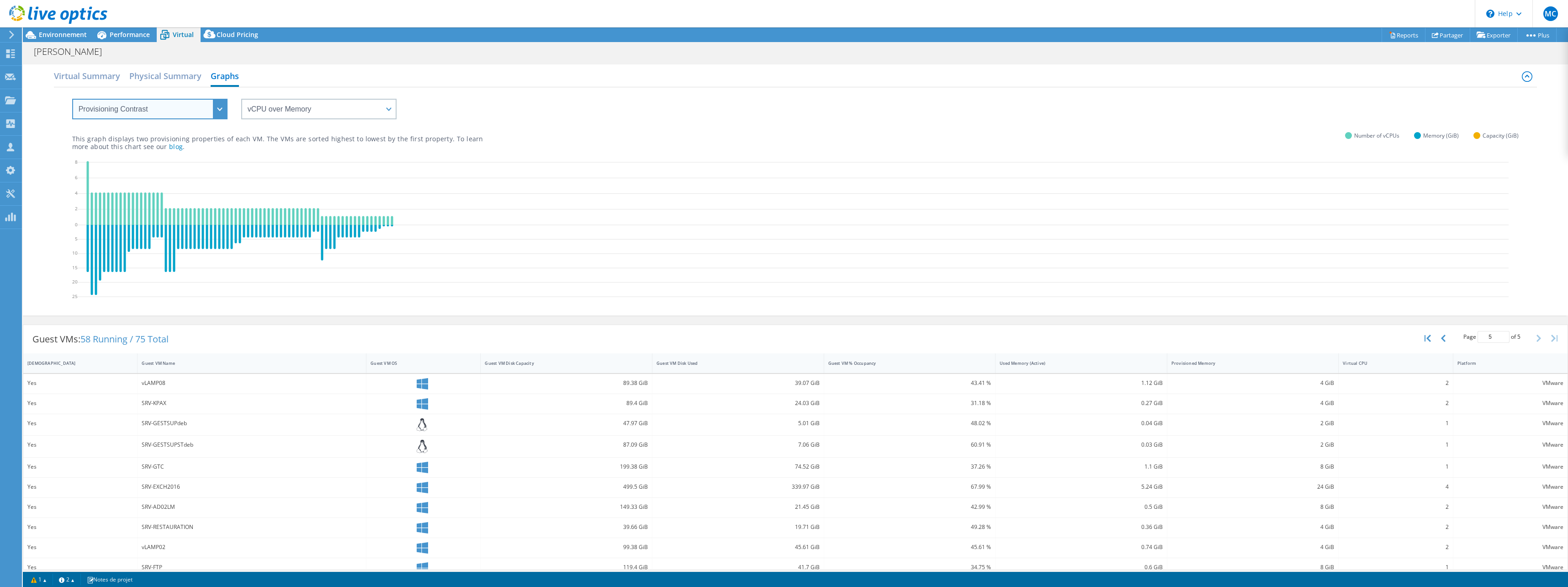
click at [216, 110] on select "VM Resource Distribution Provisioning Contrast Over Provisioning" at bounding box center [149, 109] width 156 height 21
click at [72, 99] on select "VM Resource Distribution Provisioning Contrast Over Provisioning" at bounding box center [149, 109] width 156 height 21
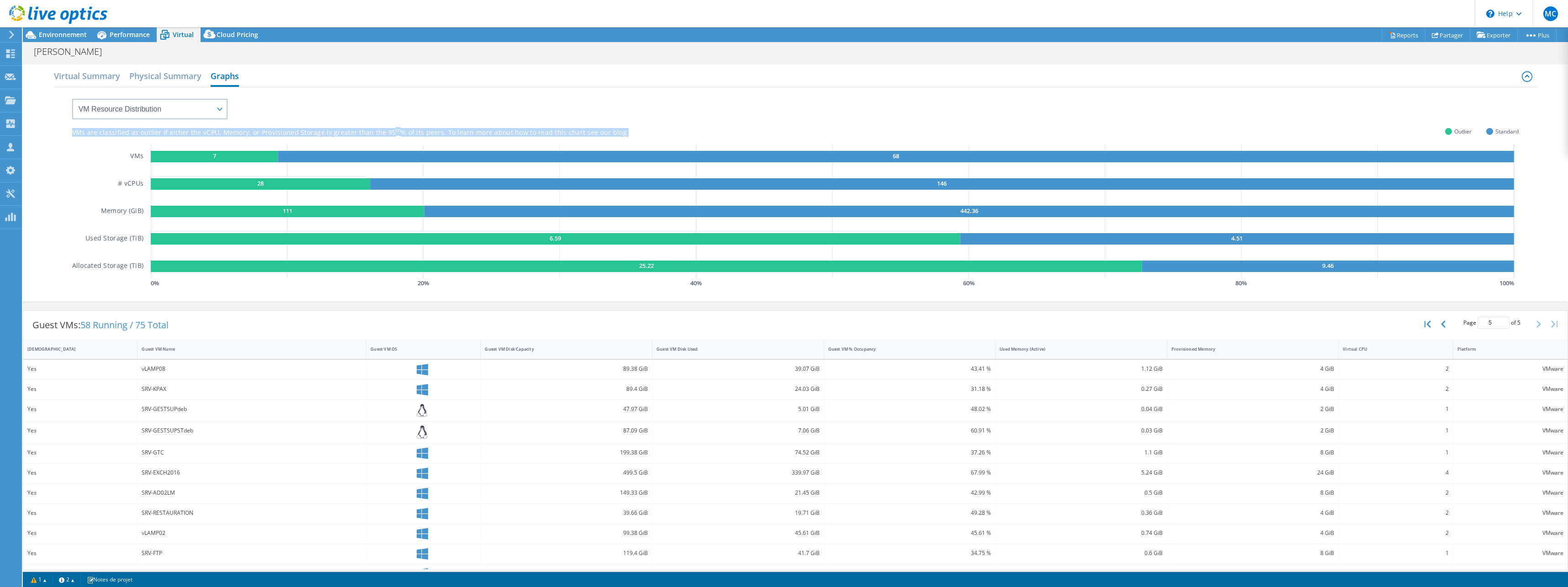
drag, startPoint x: 72, startPoint y: 133, endPoint x: 636, endPoint y: 110, distance: 564.5
click at [636, 110] on div "VMs are classified as outlier if either the vCPU, Memory, or Provisioned Storag…" at bounding box center [795, 189] width 1447 height 202
copy div "VMs are classified as outlier if either the vCPU, Memory, or Provisioned Storag…"
click at [212, 108] on select "VM Resource Distribution Provisioning Contrast Over Provisioning" at bounding box center [149, 109] width 156 height 21
select select "Provisioning Contrast"
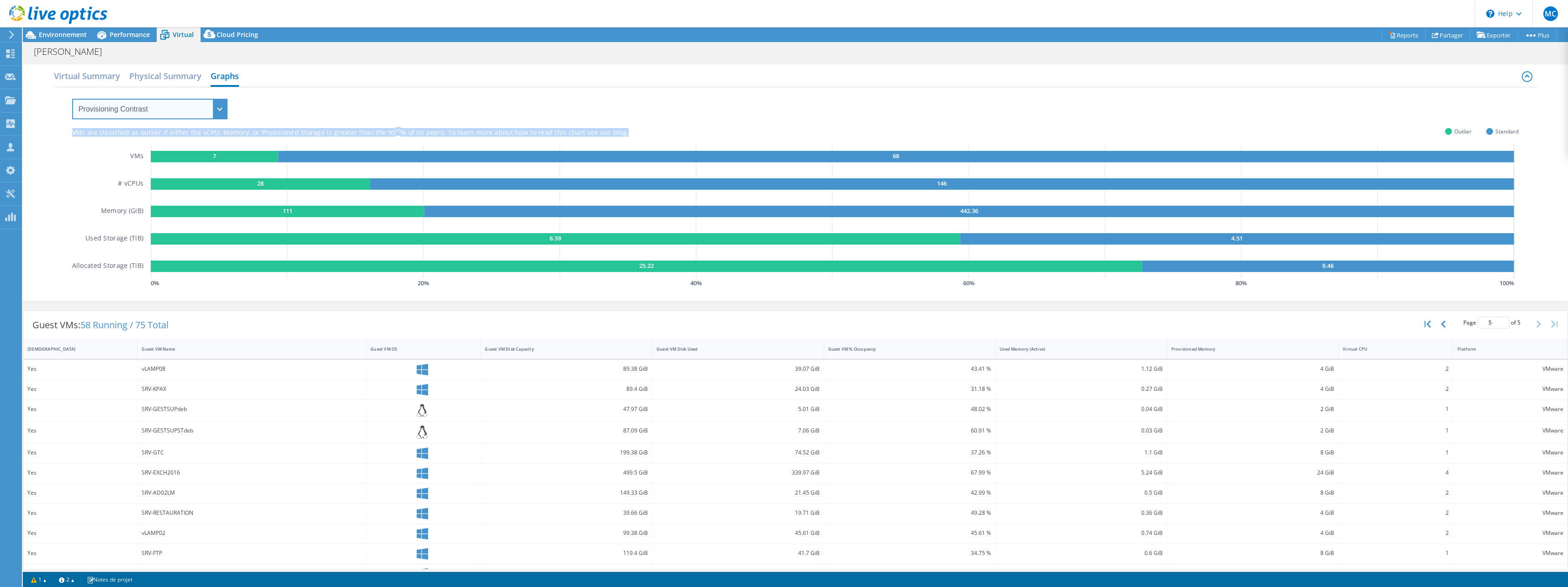
click at [72, 99] on select "VM Resource Distribution Provisioning Contrast Over Provisioning" at bounding box center [149, 109] width 156 height 21
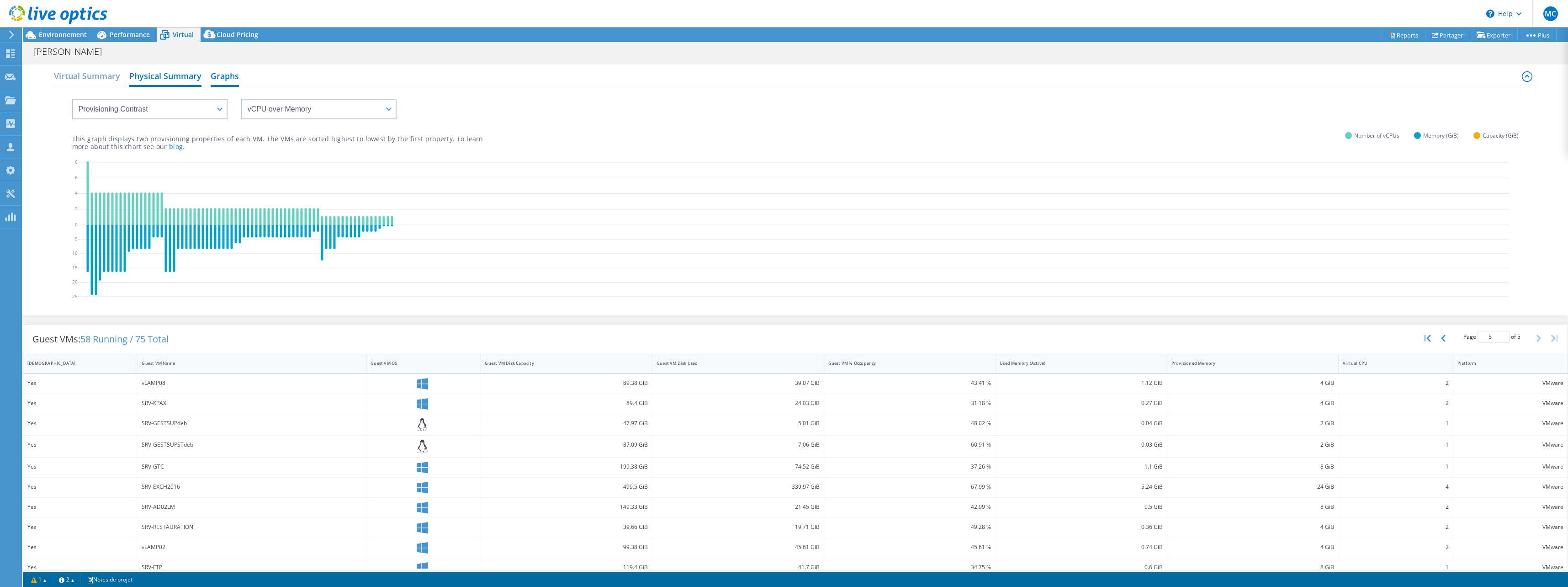
click at [159, 70] on h2 "Physical Summary" at bounding box center [165, 76] width 72 height 20
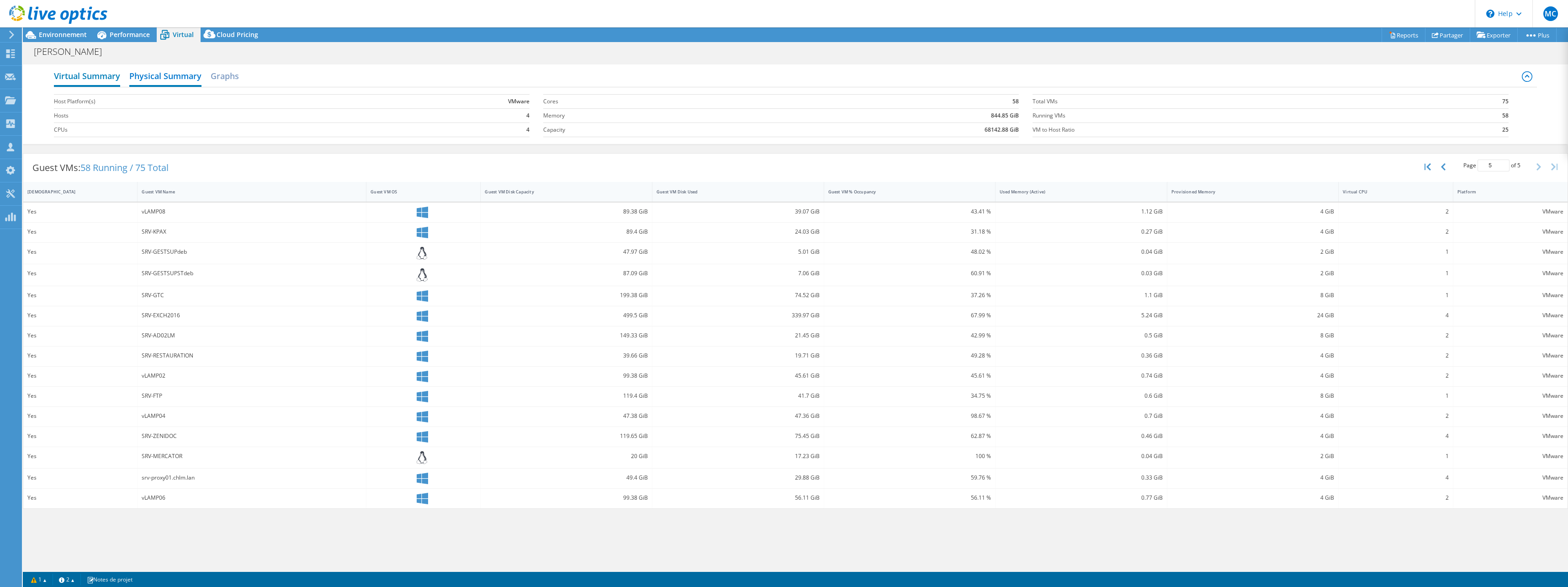
click at [100, 80] on h2 "Virtual Summary" at bounding box center [87, 76] width 66 height 20
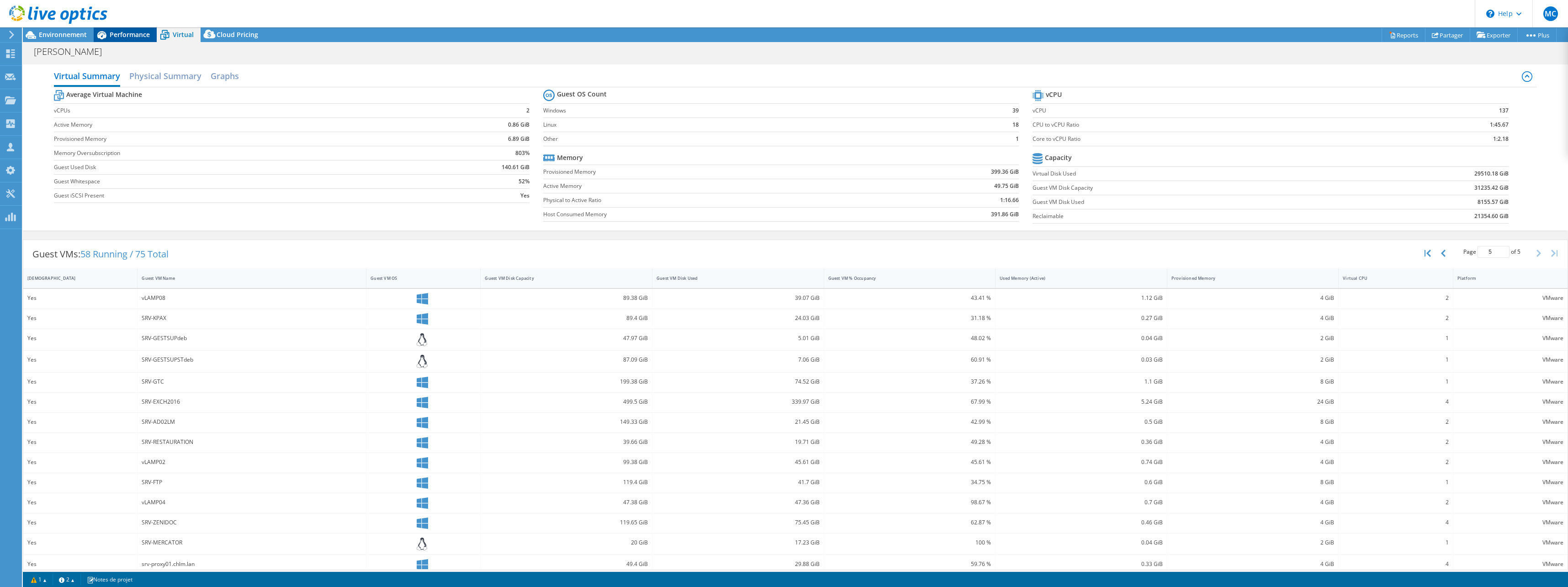
click at [138, 31] on span "Performance" at bounding box center [129, 34] width 40 height 9
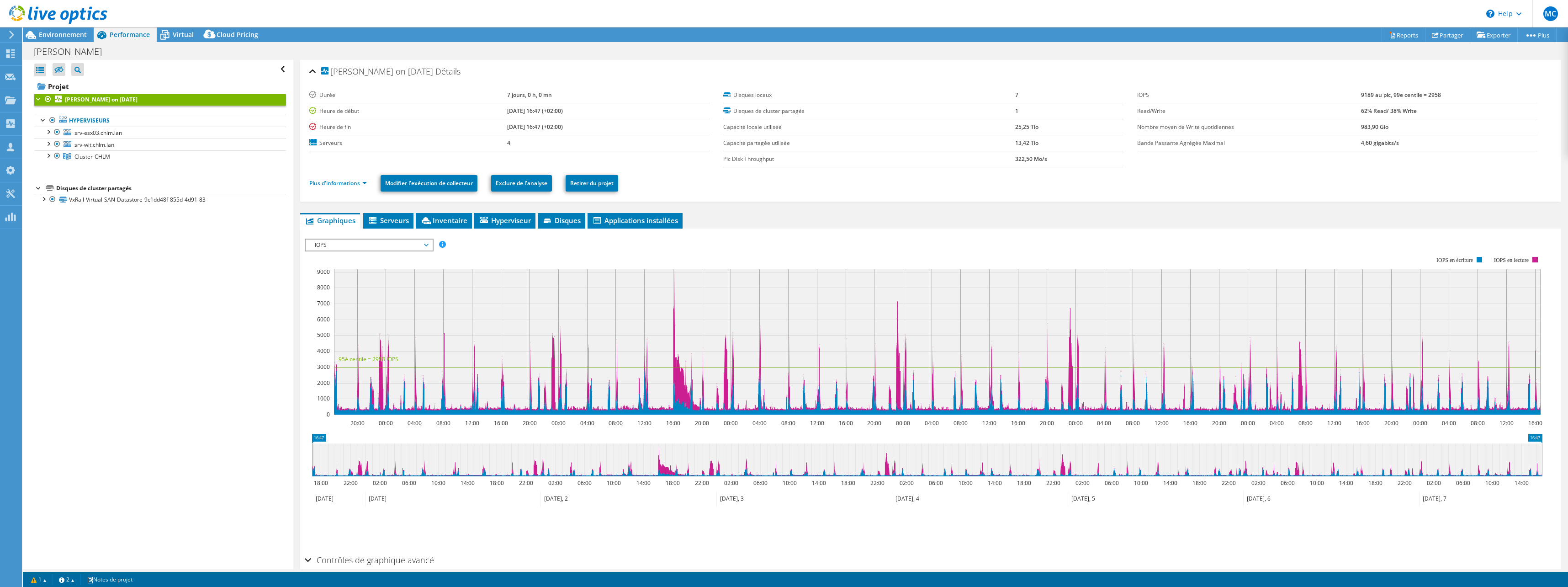
click at [426, 245] on span "IOPS" at bounding box center [369, 245] width 118 height 11
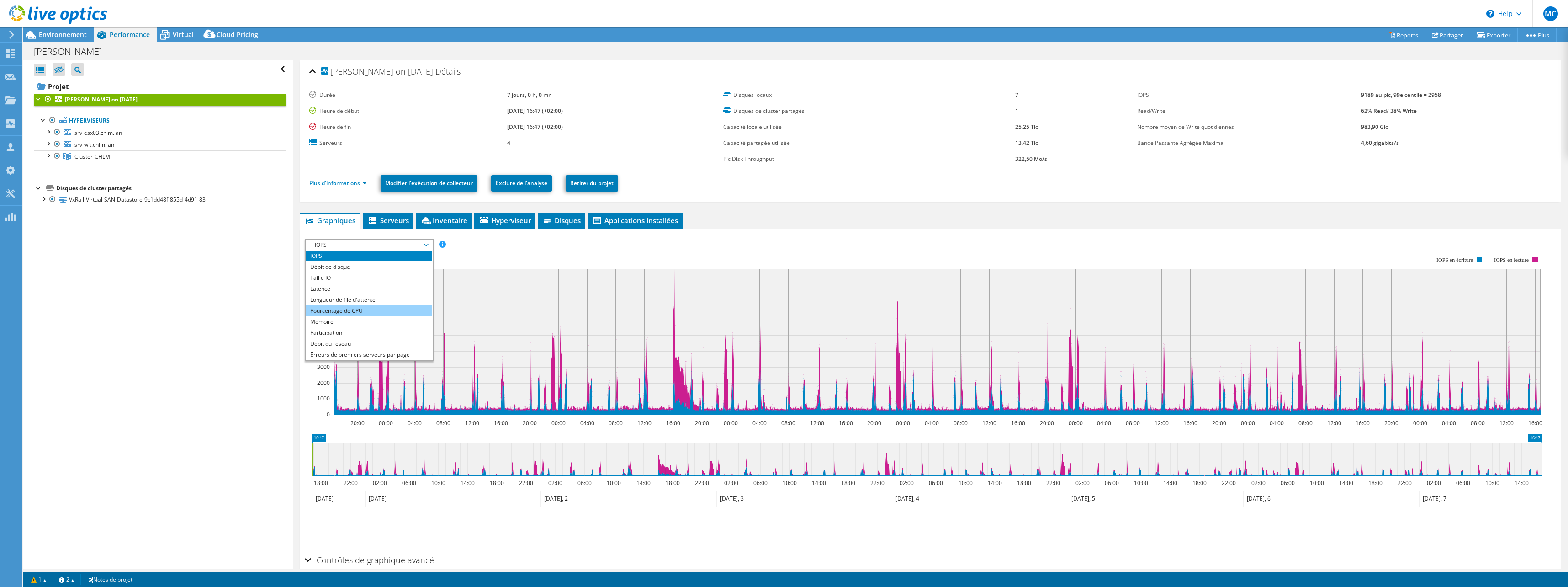
click at [364, 313] on li "Pourcentage de CPU" at bounding box center [369, 311] width 126 height 11
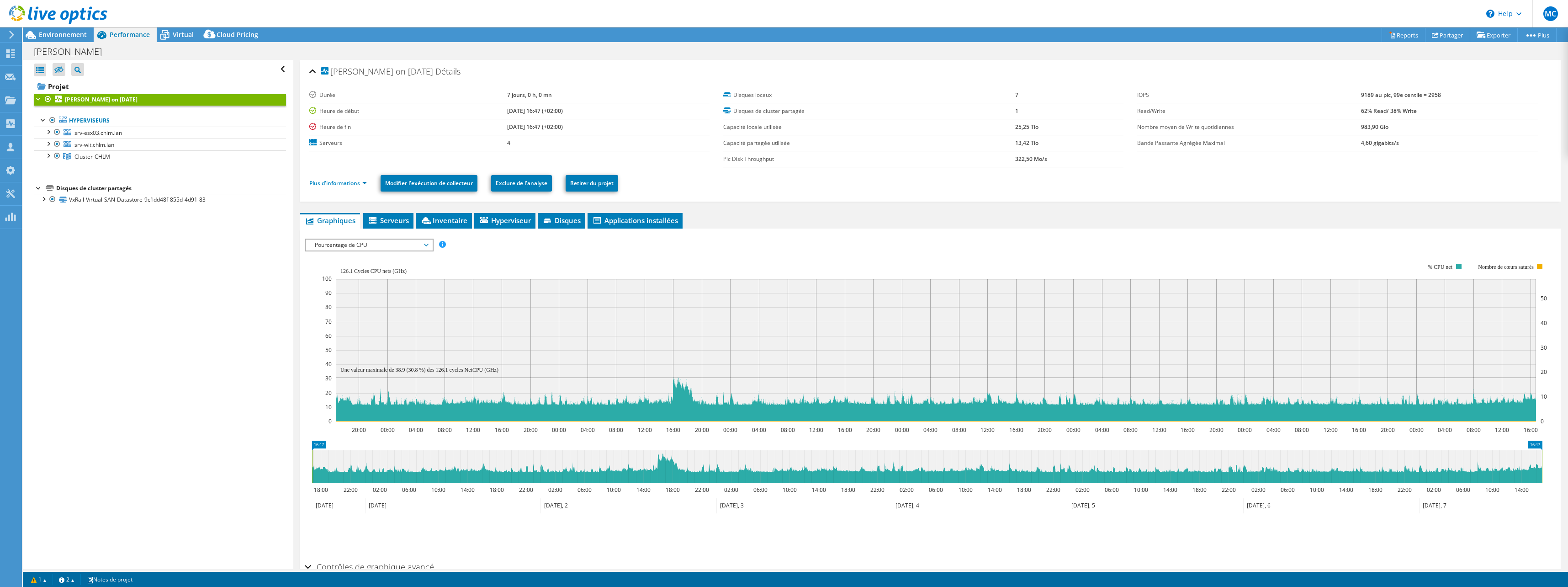
click at [428, 246] on span "Pourcentage de CPU" at bounding box center [369, 245] width 118 height 11
click at [370, 260] on li "IOPS" at bounding box center [369, 256] width 126 height 11
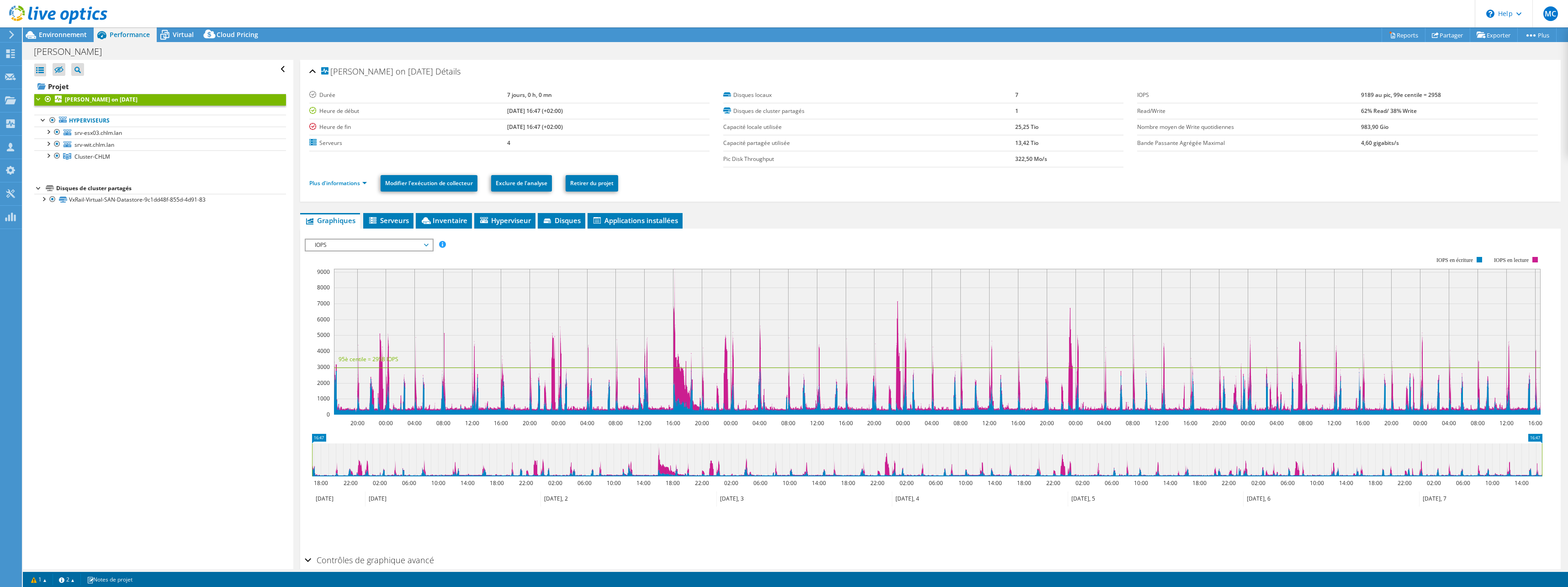
click at [428, 246] on span "IOPS" at bounding box center [369, 245] width 118 height 11
click at [392, 277] on li "Taille IO" at bounding box center [369, 278] width 126 height 11
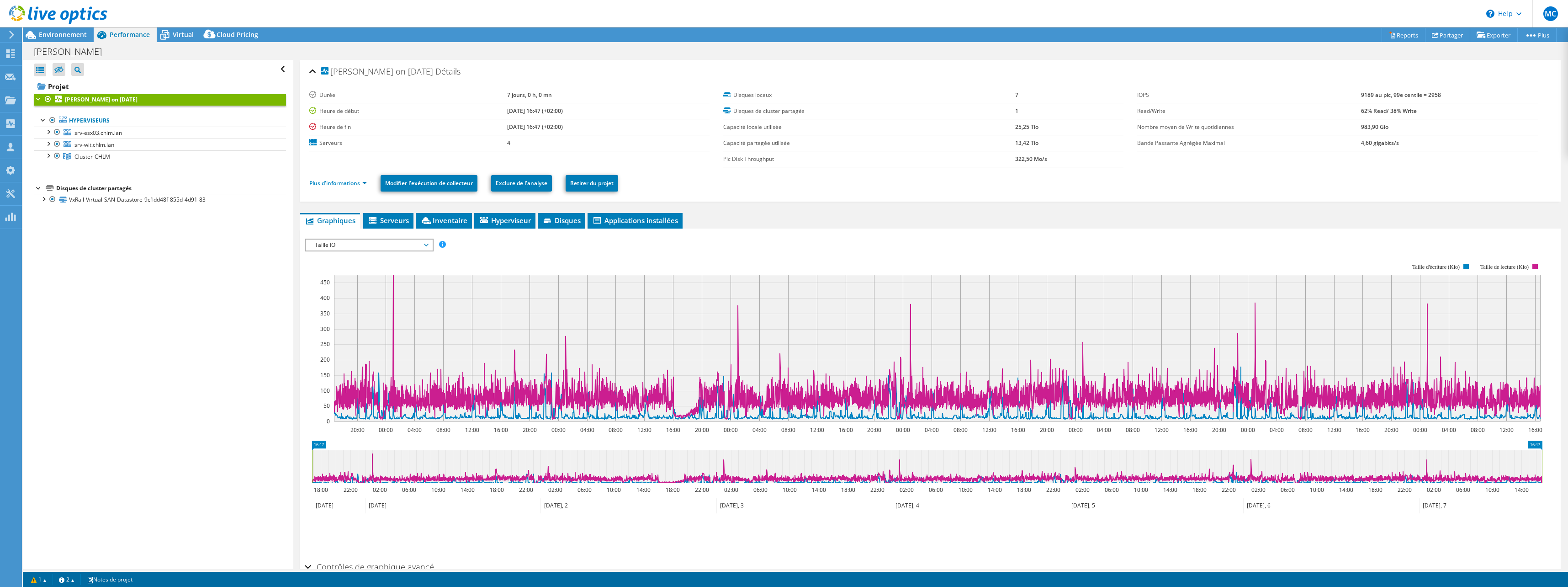
click at [430, 246] on span "Taille IO" at bounding box center [369, 245] width 126 height 11
click at [532, 240] on div "IOPS Débit de disque Taille IO Latence Longueur de file d'attente Pourcentage d…" at bounding box center [930, 245] width 1251 height 13
click at [407, 219] on span "Serveurs" at bounding box center [388, 220] width 41 height 9
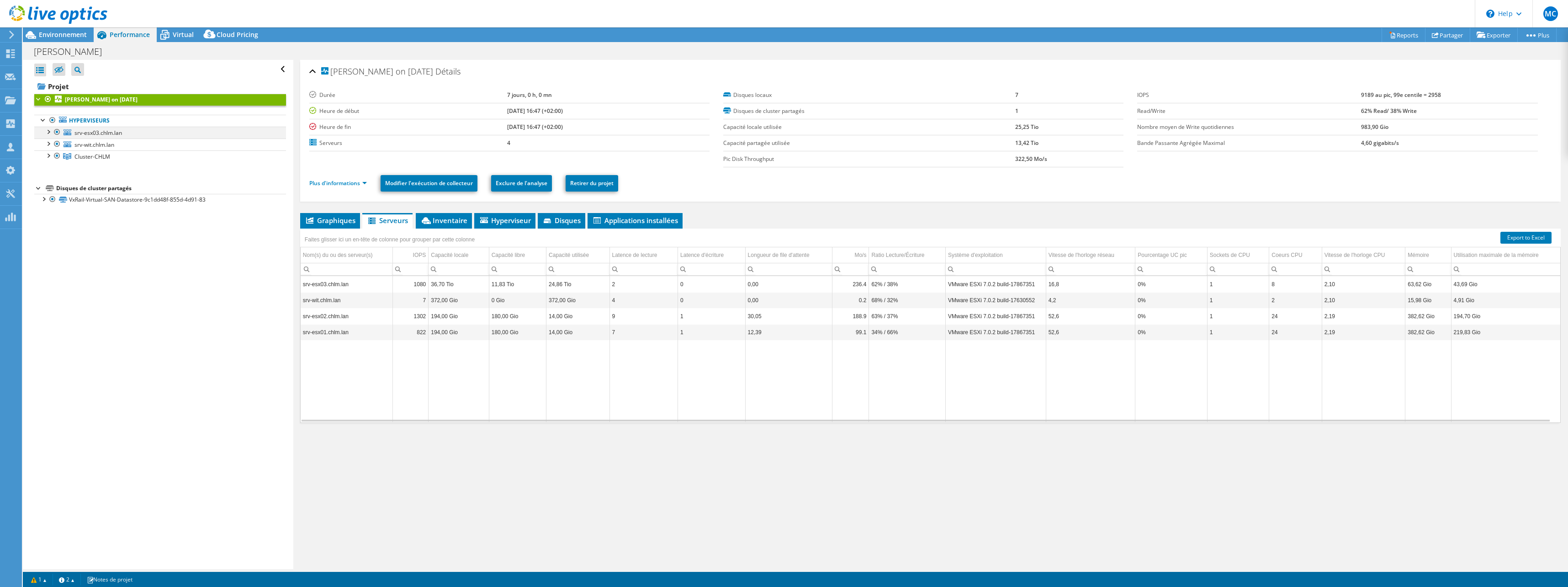
click at [47, 133] on div at bounding box center [48, 131] width 9 height 9
click at [324, 223] on span "Graphiques" at bounding box center [330, 220] width 51 height 9
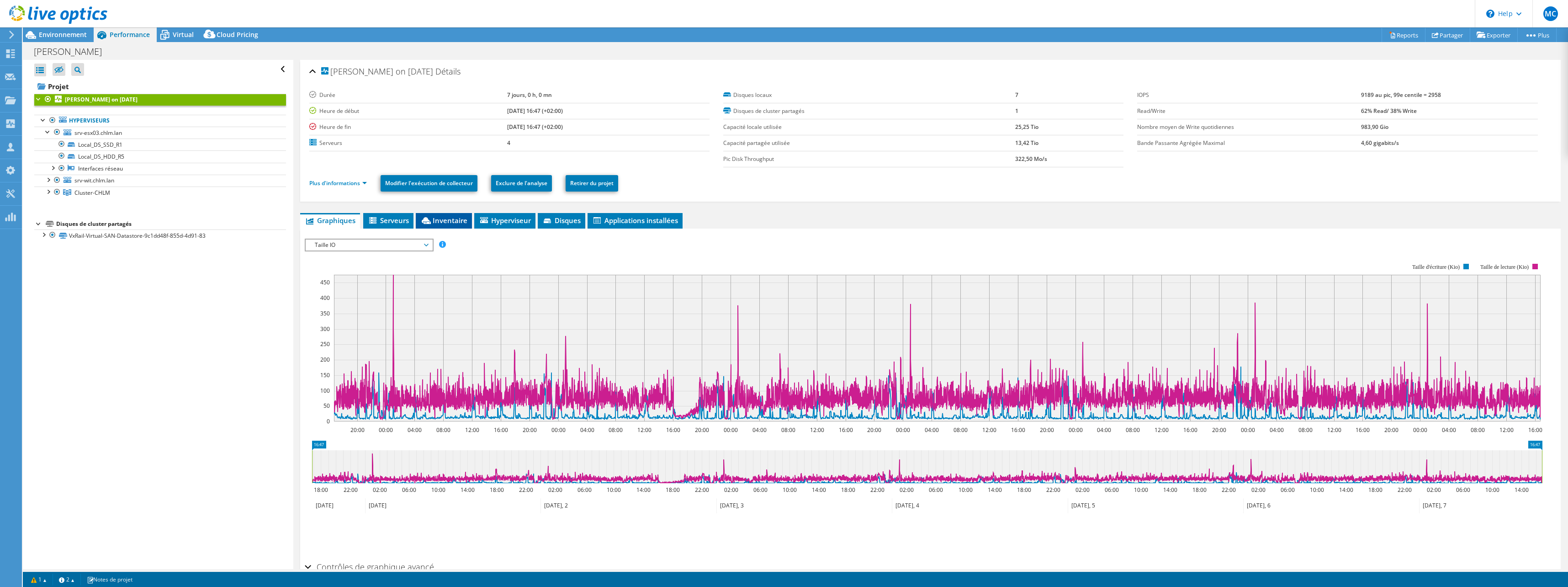
click at [439, 221] on span "Inventaire" at bounding box center [444, 220] width 47 height 9
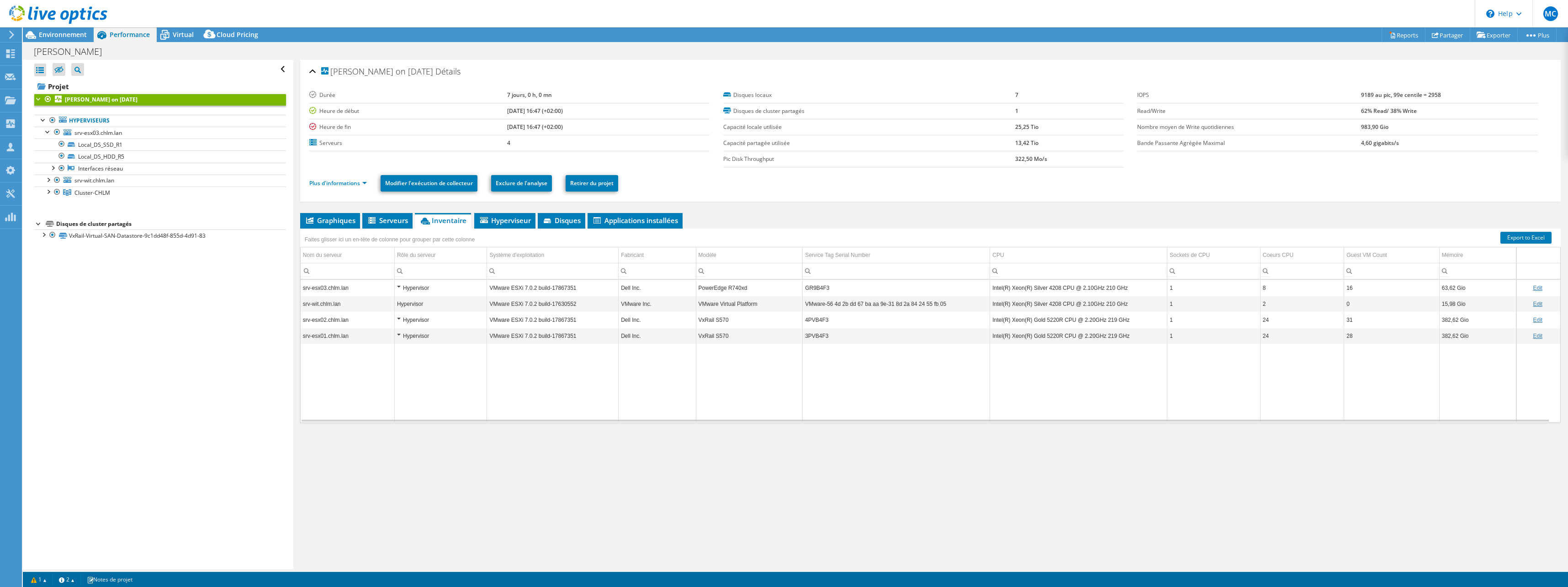
click at [381, 228] on div "Faites glisser ici un en-tête de colonne pour grouper par cette colonne" at bounding box center [389, 238] width 179 height 20
click at [384, 223] on span "Serveurs" at bounding box center [388, 220] width 41 height 9
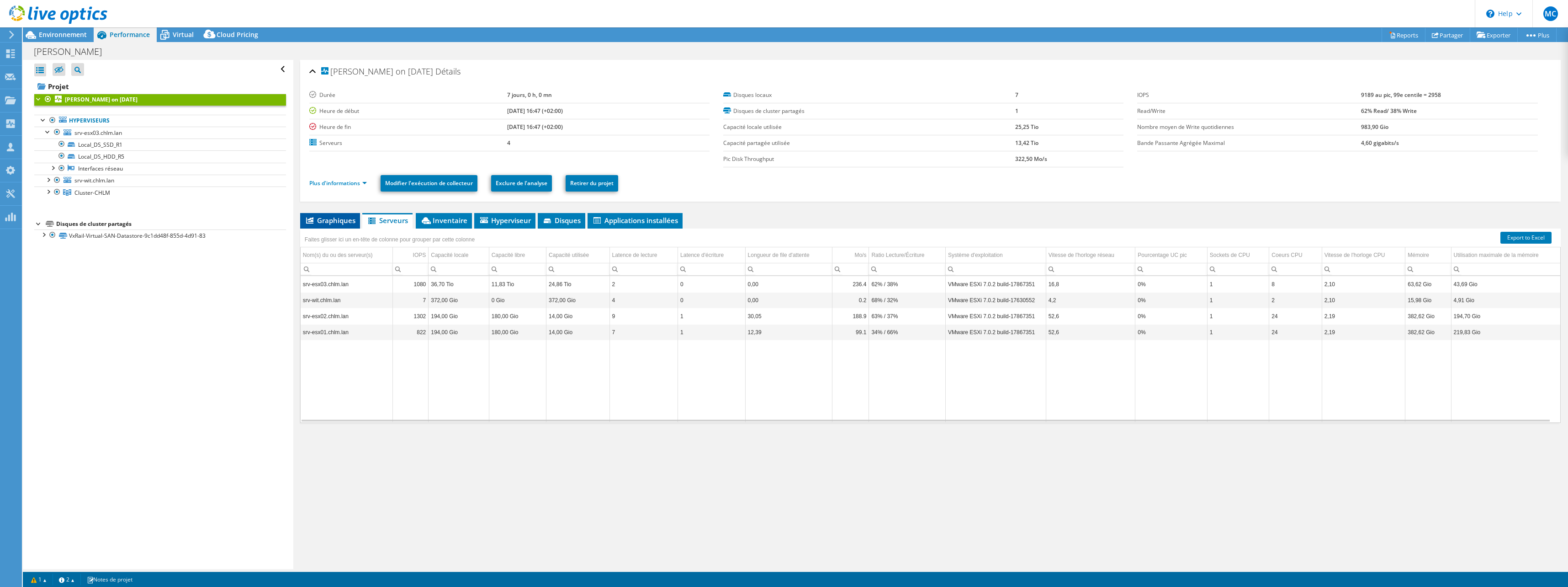
click at [342, 224] on span "Graphiques" at bounding box center [330, 220] width 51 height 9
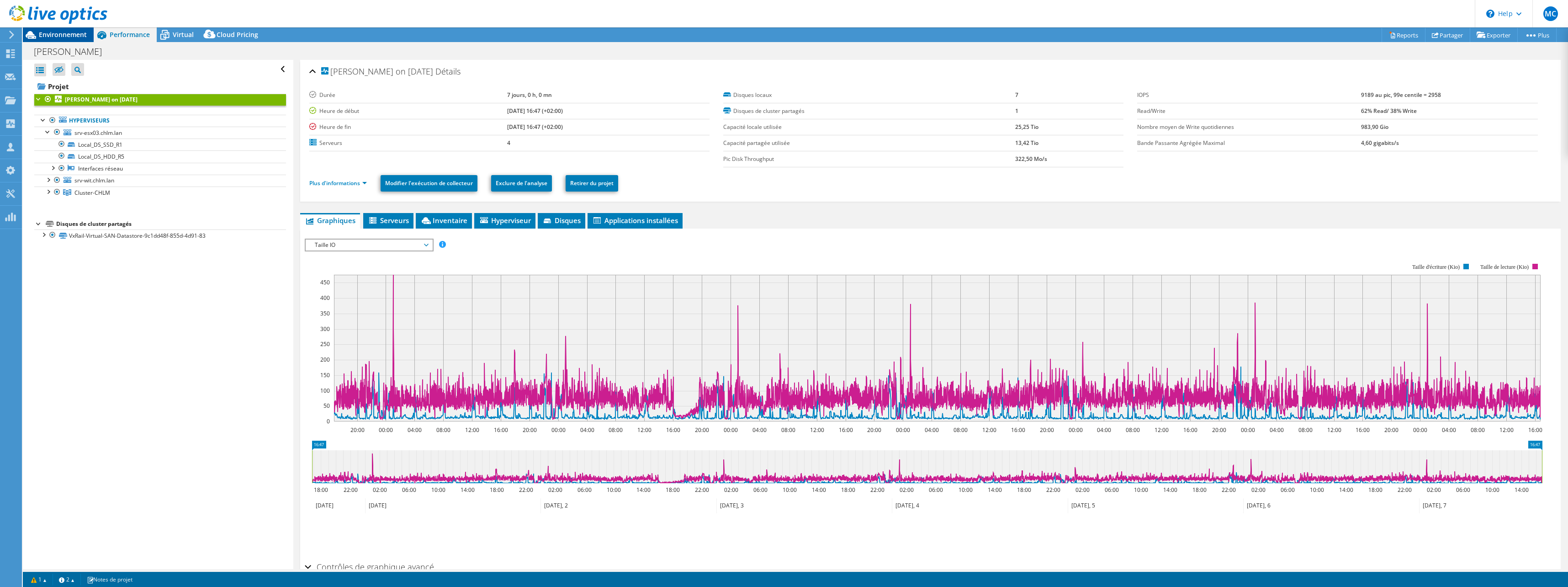
click at [70, 35] on span "Environnement" at bounding box center [62, 34] width 48 height 9
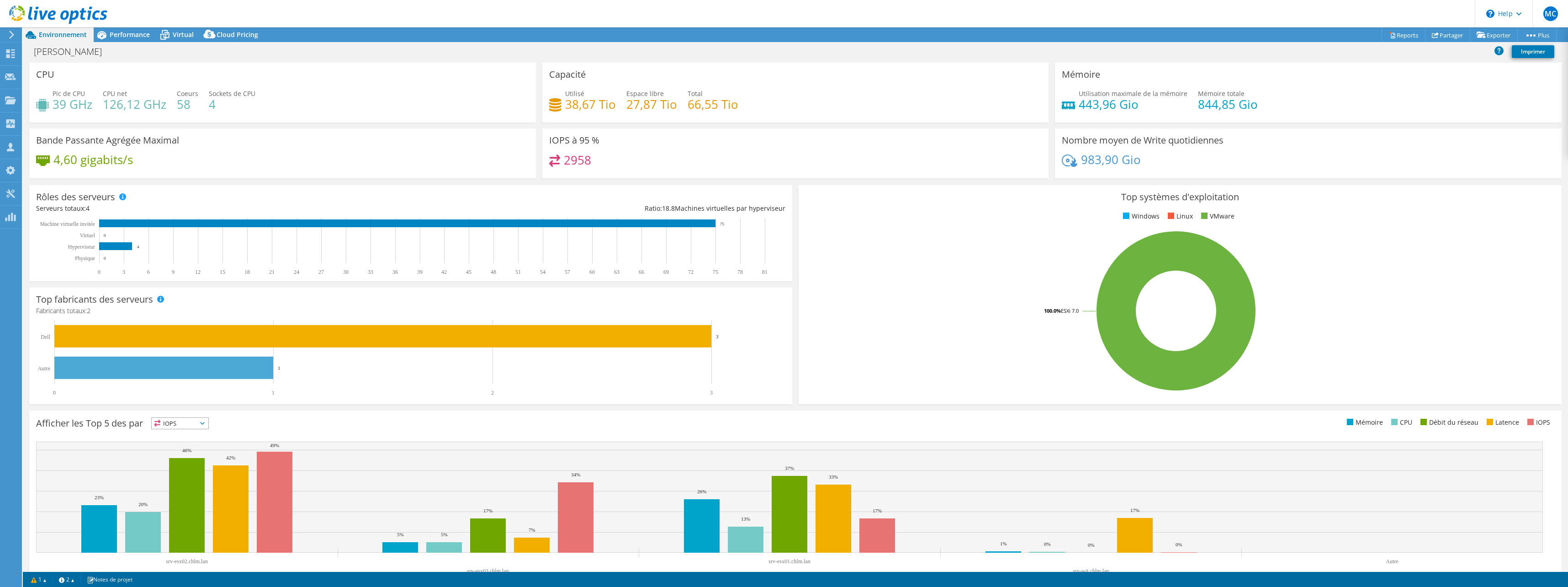
click at [580, 139] on h3 "IOPS à 95 %" at bounding box center [575, 140] width 51 height 10
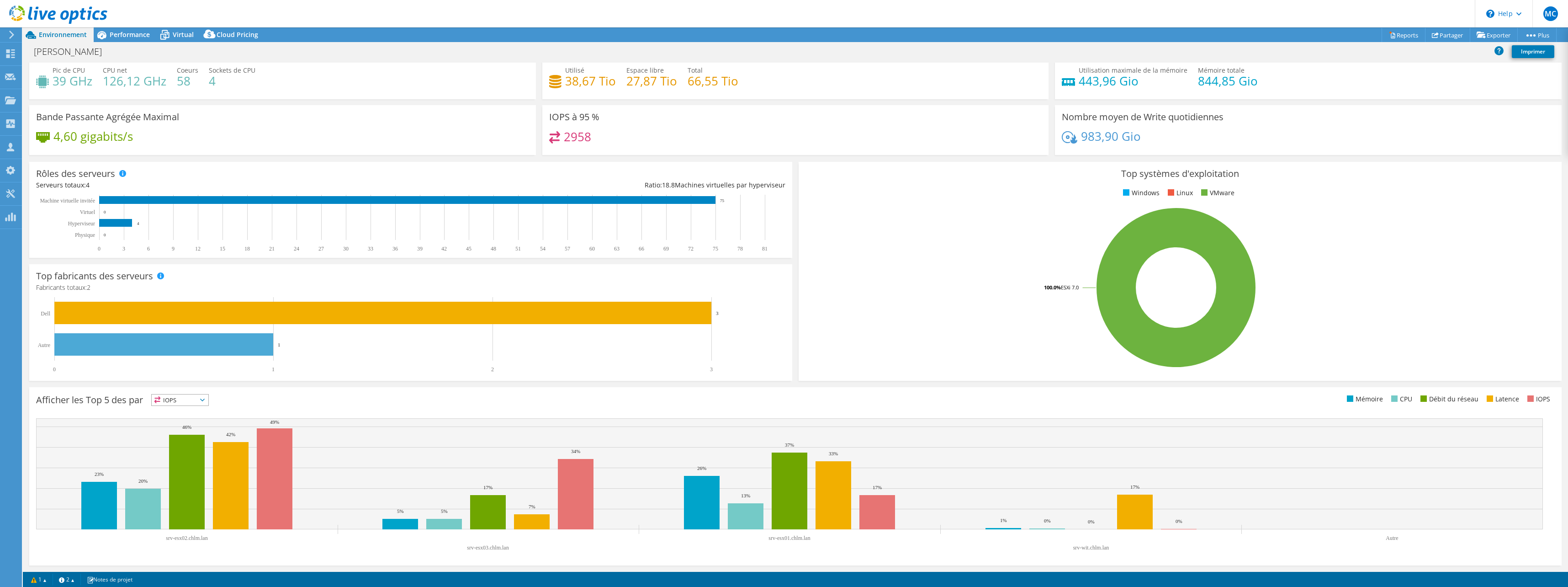
click at [206, 397] on span "IOPS" at bounding box center [180, 400] width 57 height 11
click at [182, 435] on li "CPU" at bounding box center [180, 438] width 57 height 13
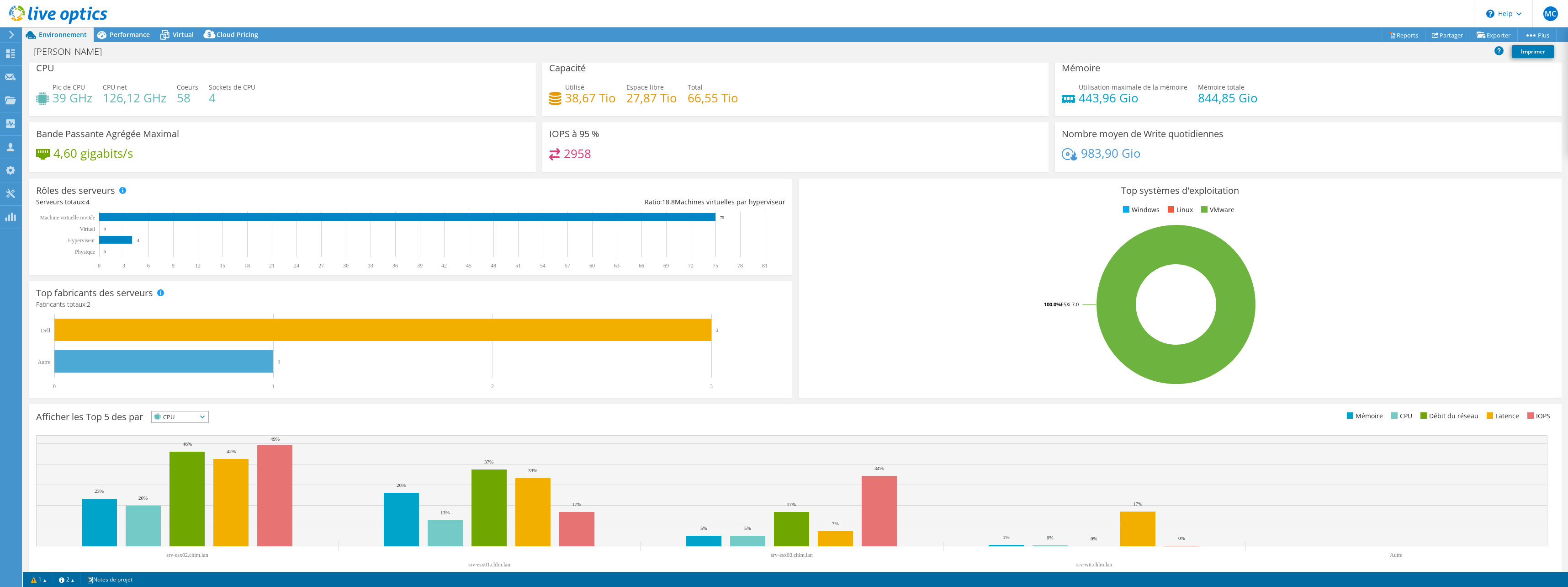
scroll to position [0, 0]
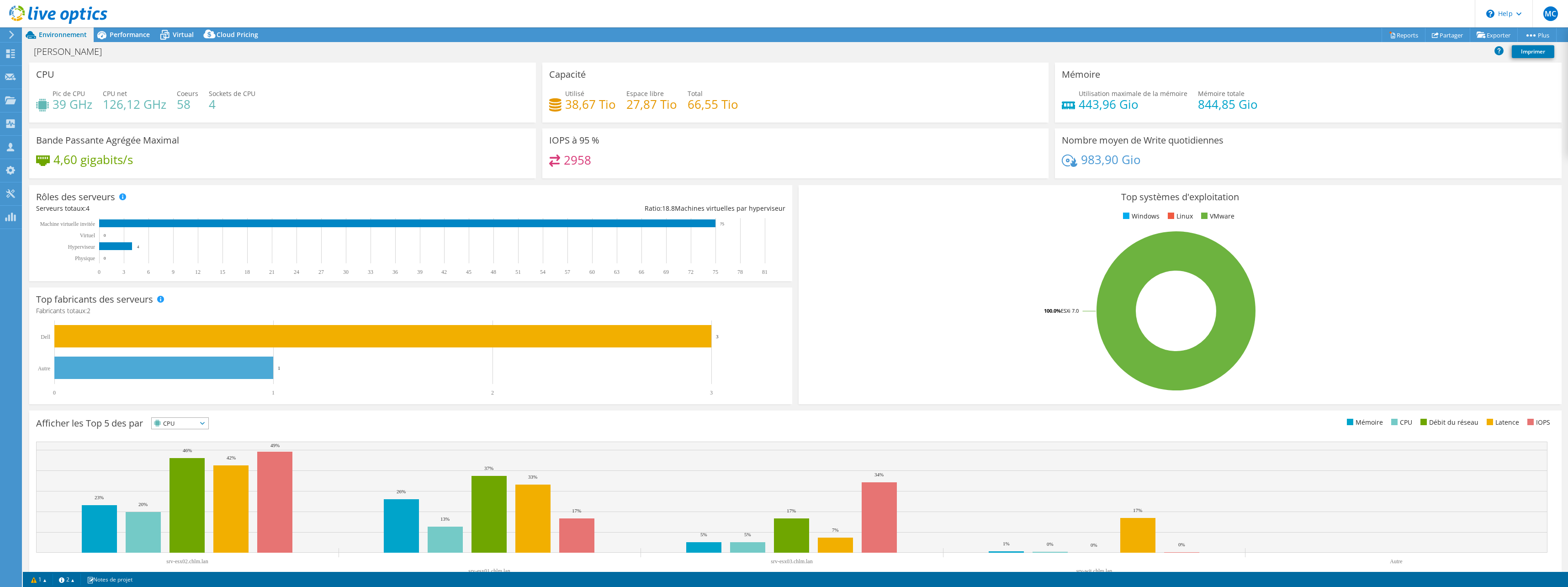
click at [175, 200] on div "Rôles des serveurs Serveurs totaux: 4 Ratio: 18.8 Machines virtuelles par hyper…" at bounding box center [411, 233] width 763 height 96
click at [140, 36] on span "Performance" at bounding box center [129, 34] width 40 height 9
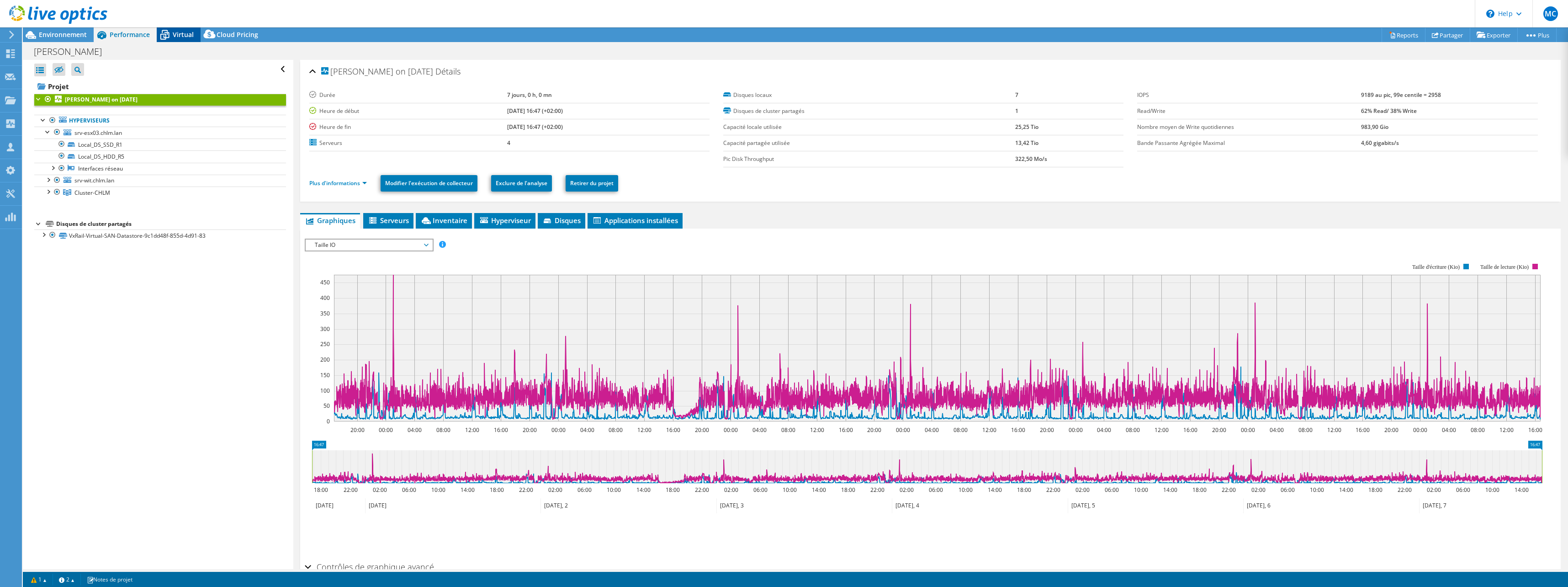
click at [182, 34] on span "Virtual" at bounding box center [183, 34] width 21 height 9
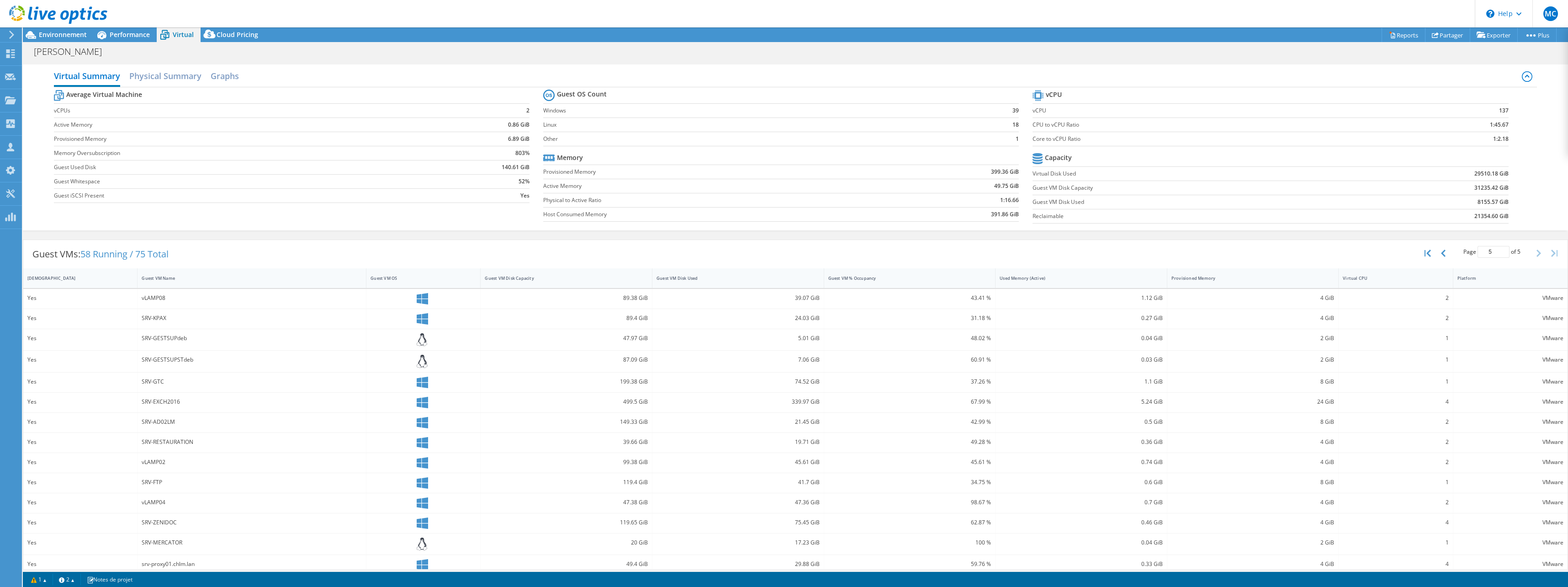
click at [242, 65] on div "Virtual Summary Physical Summary Graphs Average Virtual Machine vCPUs 2 Active …" at bounding box center [795, 148] width 1545 height 166
click at [224, 75] on h2 "Graphs" at bounding box center [225, 76] width 28 height 20
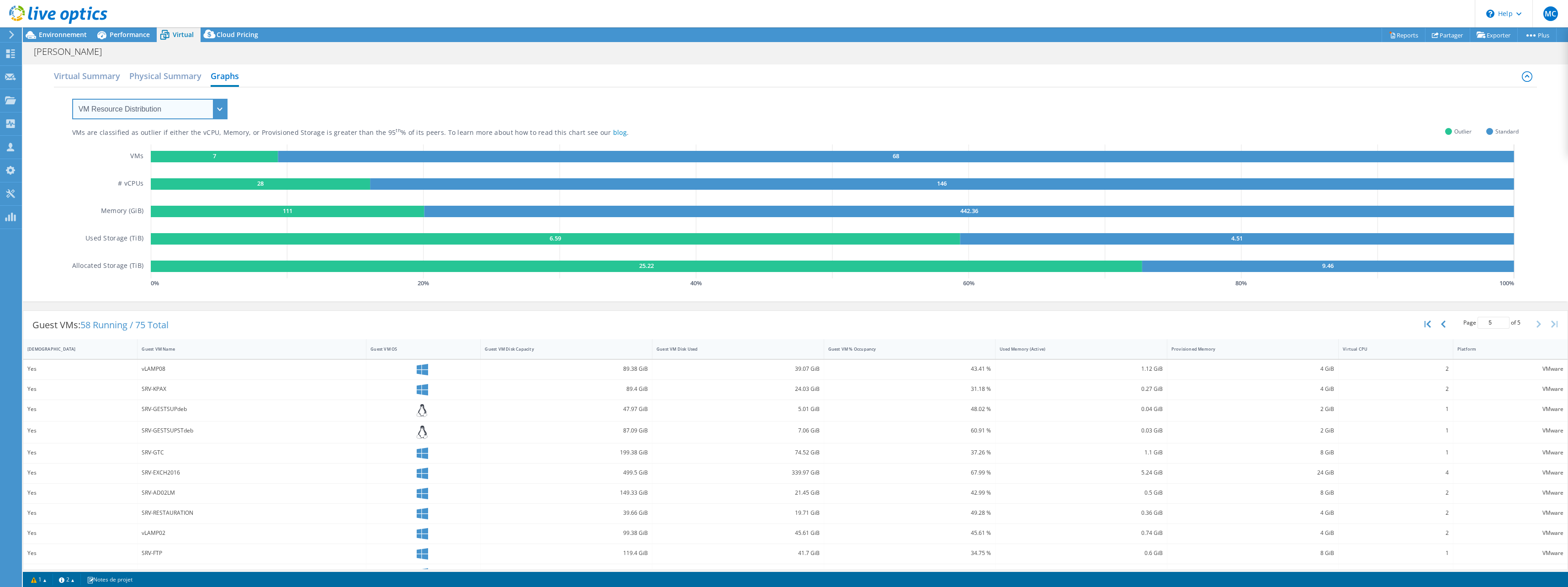
click at [162, 107] on select "VM Resource Distribution Provisioning Contrast Over Provisioning" at bounding box center [149, 109] width 156 height 21
click at [159, 79] on h2 "Physical Summary" at bounding box center [165, 76] width 72 height 20
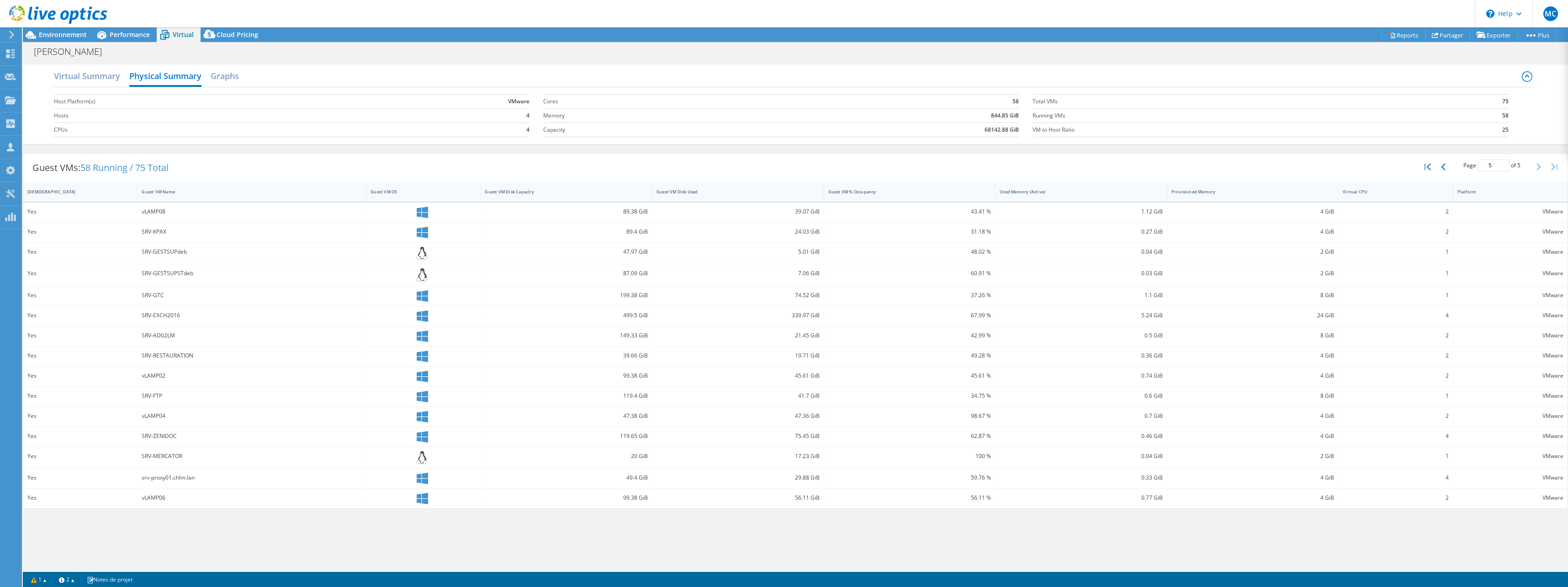
click at [65, 63] on div "Virtual Summary Physical Summary Graphs Host Platform(s) VMware Hosts 4 CPUs 4 …" at bounding box center [795, 104] width 1545 height 88
click at [74, 76] on h2 "Virtual Summary" at bounding box center [87, 76] width 66 height 20
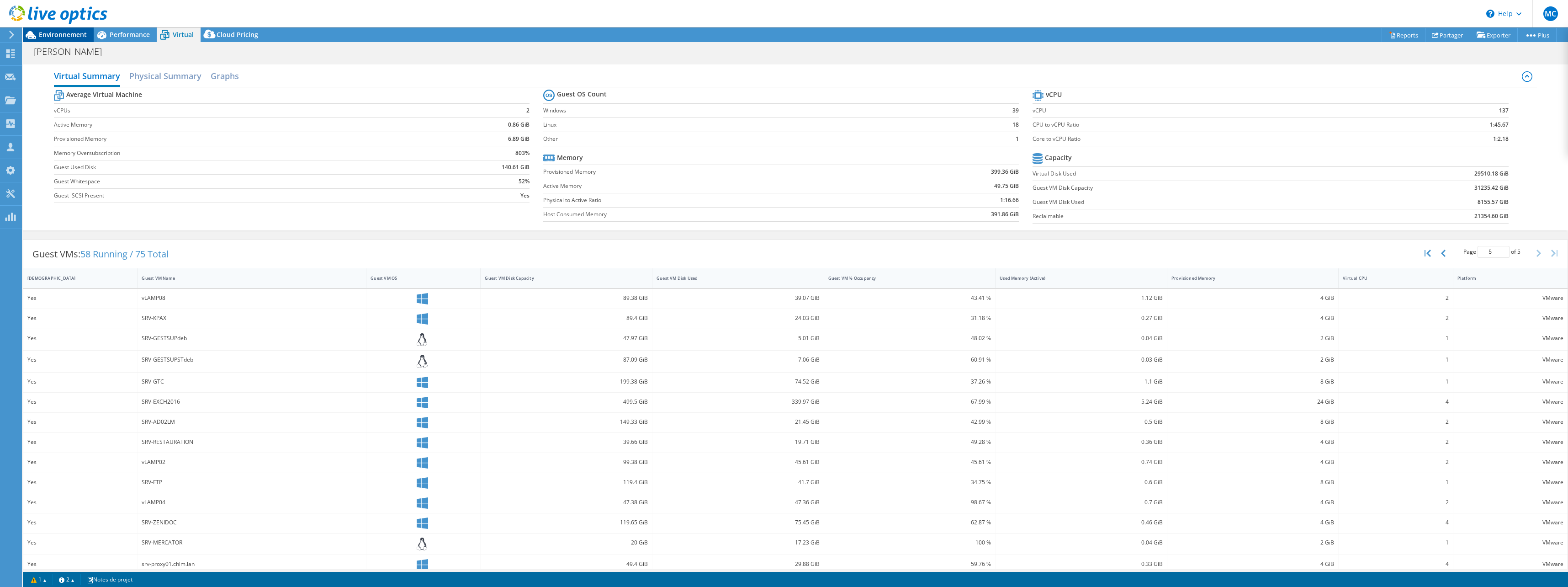
click at [47, 32] on span "Environnement" at bounding box center [62, 34] width 48 height 9
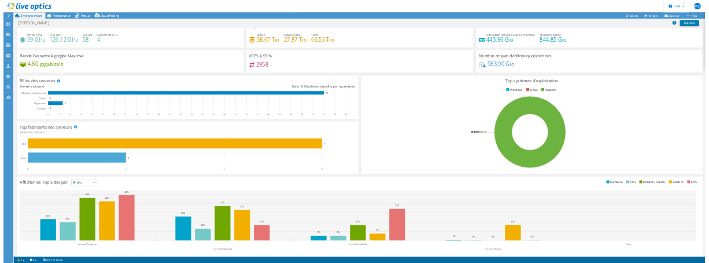
scroll to position [30, 0]
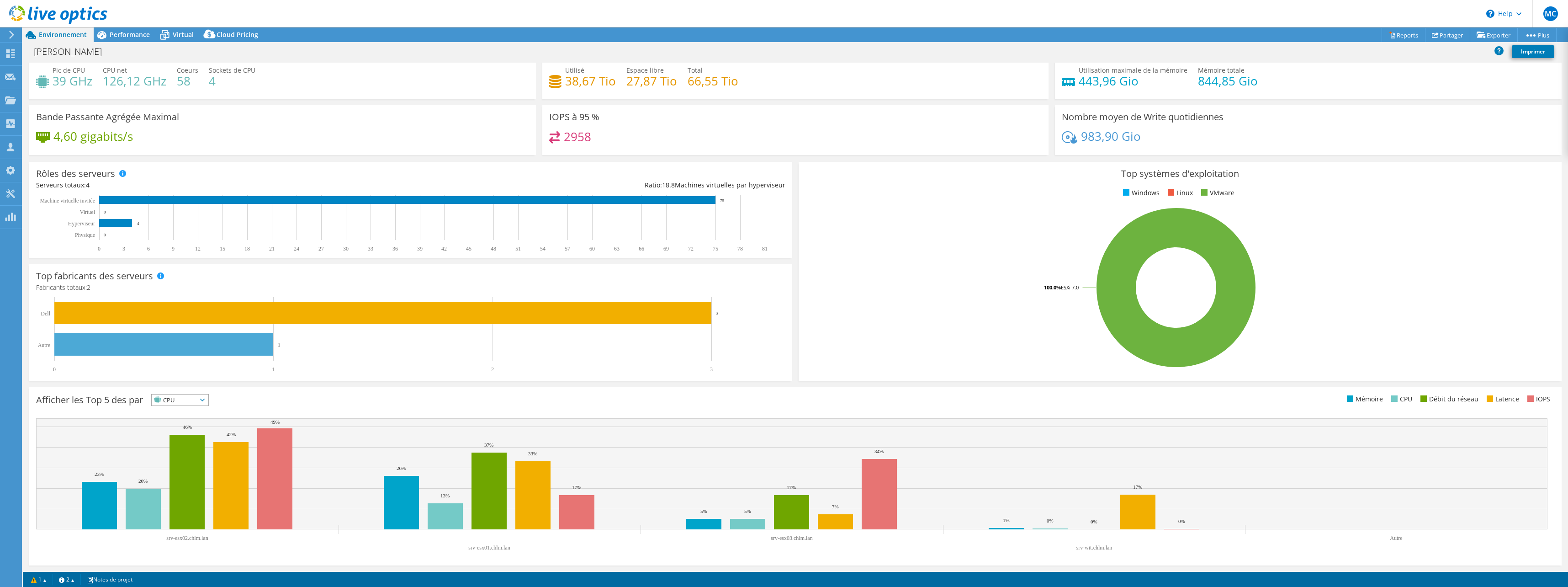
click at [208, 397] on span "CPU" at bounding box center [180, 400] width 57 height 11
click at [181, 394] on span "CPU" at bounding box center [174, 400] width 45 height 11
click at [180, 401] on span "CPU" at bounding box center [174, 400] width 45 height 11
click at [407, 353] on rect at bounding box center [407, 334] width 741 height 75
click at [1185, 255] on rect at bounding box center [1176, 288] width 741 height 160
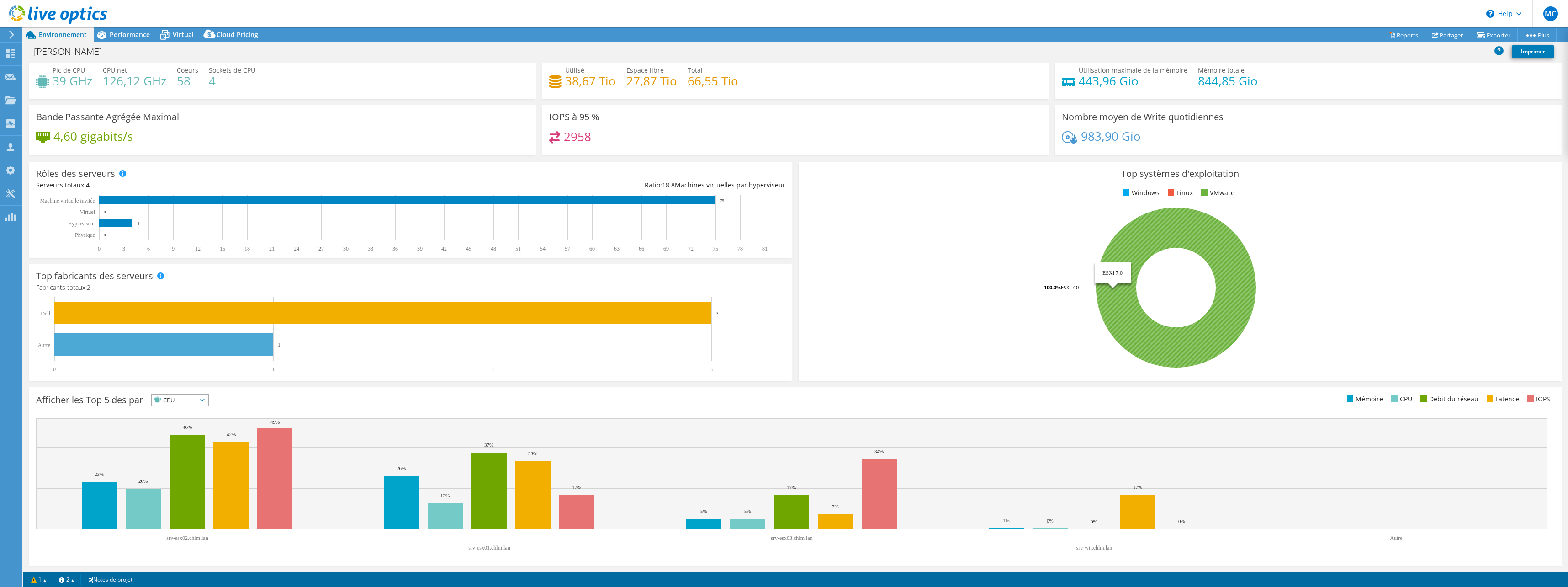
click at [1197, 226] on icon at bounding box center [1176, 288] width 160 height 160
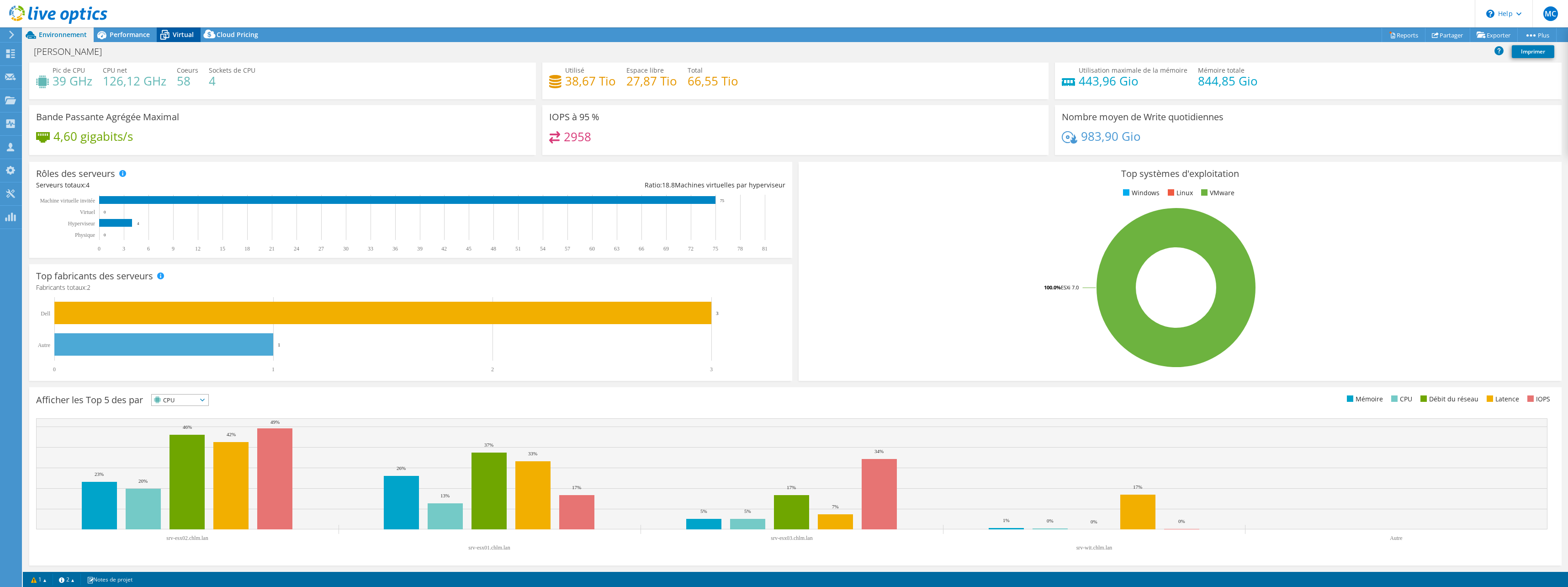
click at [196, 36] on div "Virtual" at bounding box center [178, 35] width 44 height 15
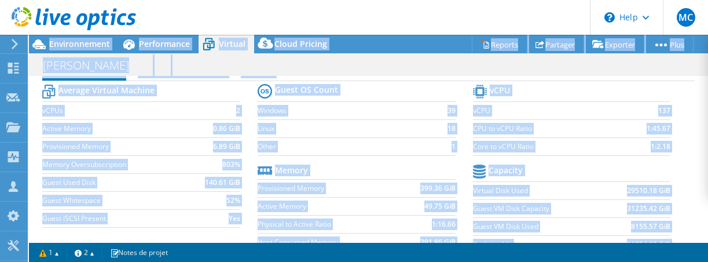
click at [675, 262] on html "MC Partenaire [PERSON_NAME] [EMAIL_ADDRESS][PERSON_NAME][DOMAIN_NAME] ACECOM My…" at bounding box center [354, 131] width 708 height 262
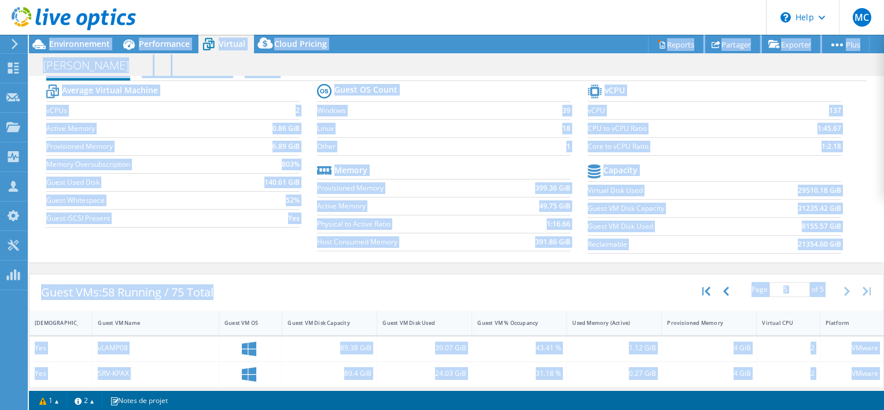
click at [505, 228] on td "1:16.66" at bounding box center [533, 224] width 73 height 18
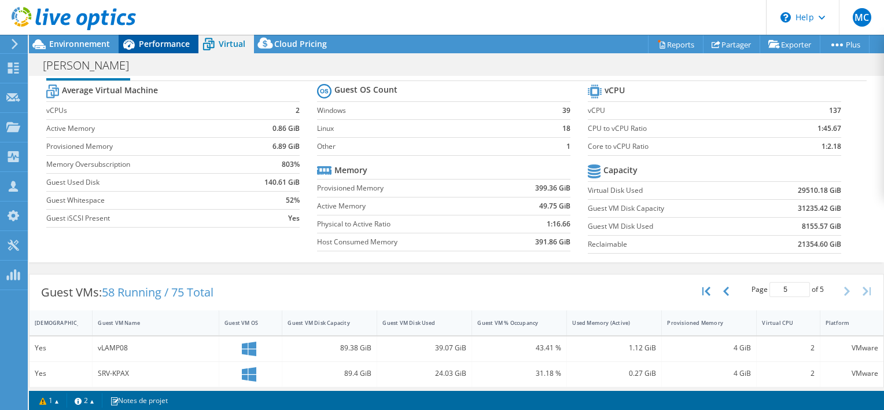
click at [157, 41] on span "Performance" at bounding box center [164, 43] width 51 height 11
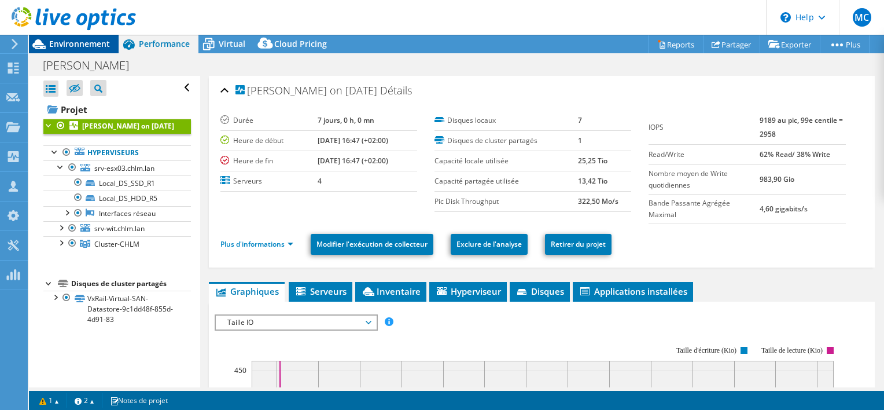
click at [90, 46] on span "Environnement" at bounding box center [79, 43] width 61 height 11
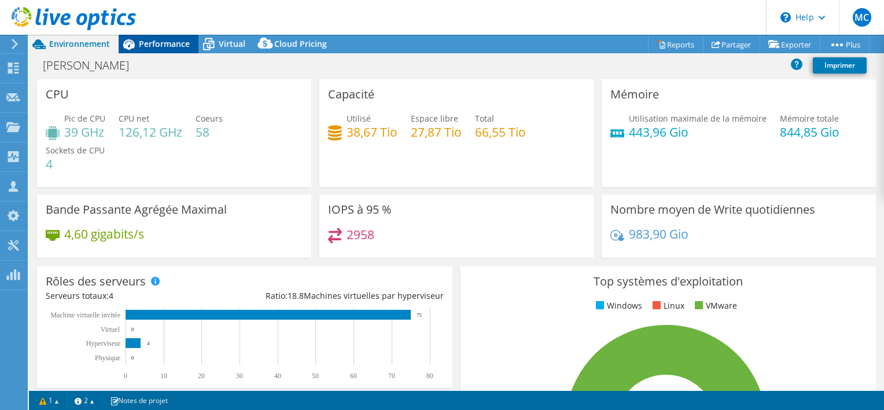
click at [159, 44] on span "Performance" at bounding box center [164, 43] width 51 height 11
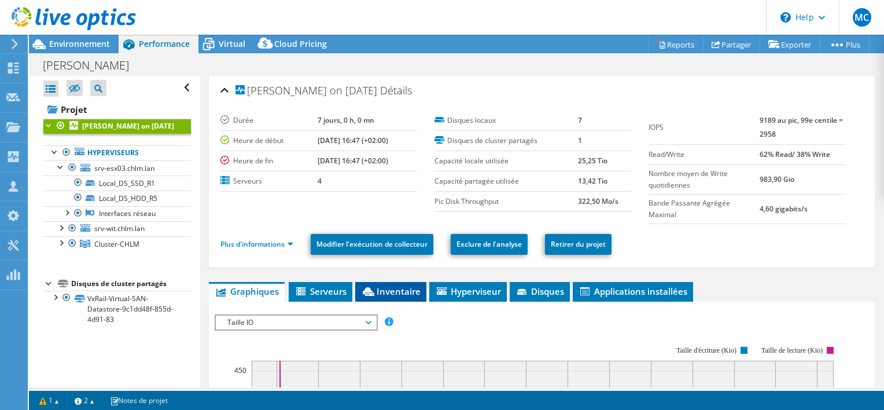
click at [394, 293] on span "Inventaire" at bounding box center [391, 291] width 60 height 12
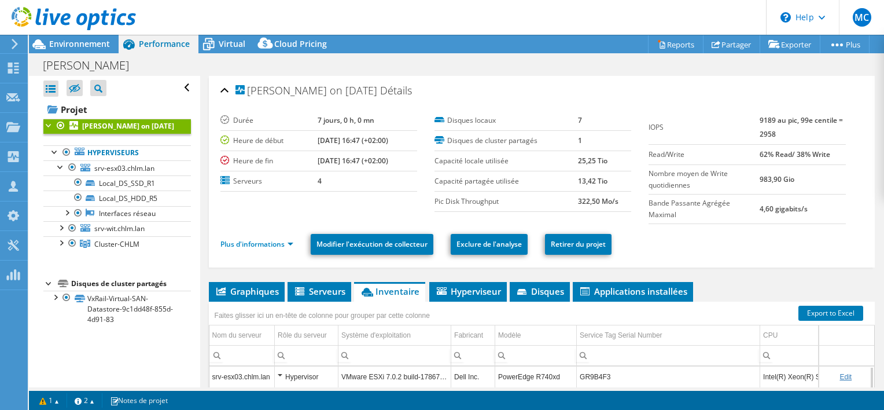
scroll to position [116, 0]
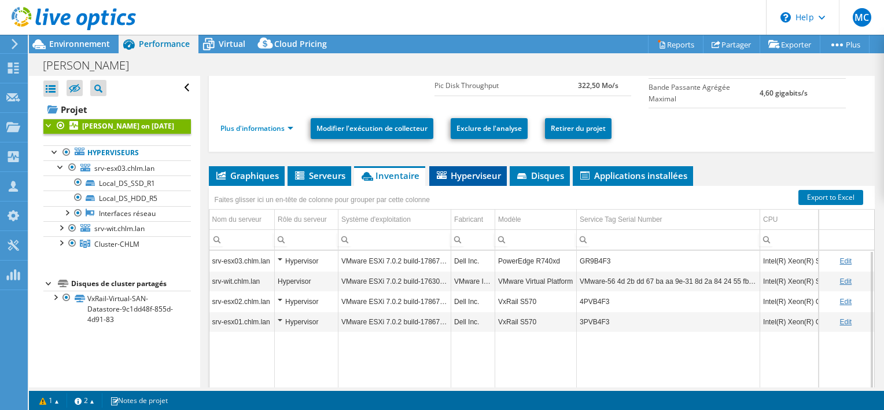
click at [483, 171] on span "Hyperviseur" at bounding box center [468, 176] width 66 height 12
